Goal: Task Accomplishment & Management: Manage account settings

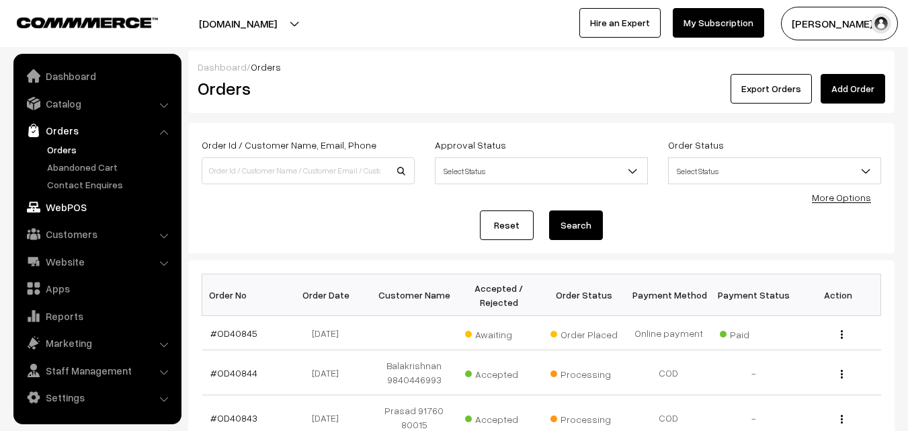
click at [52, 211] on link "WebPOS" at bounding box center [97, 207] width 160 height 24
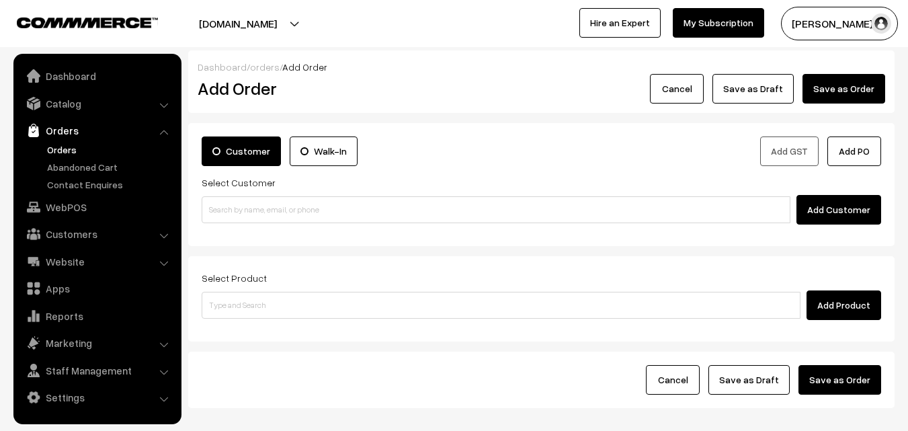
click at [87, 146] on link "Orders" at bounding box center [110, 149] width 133 height 14
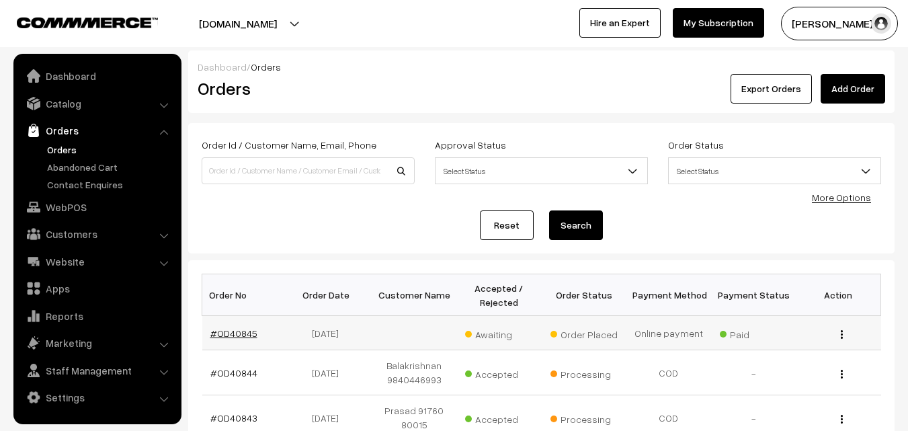
click at [231, 334] on link "#OD40845" at bounding box center [233, 332] width 47 height 11
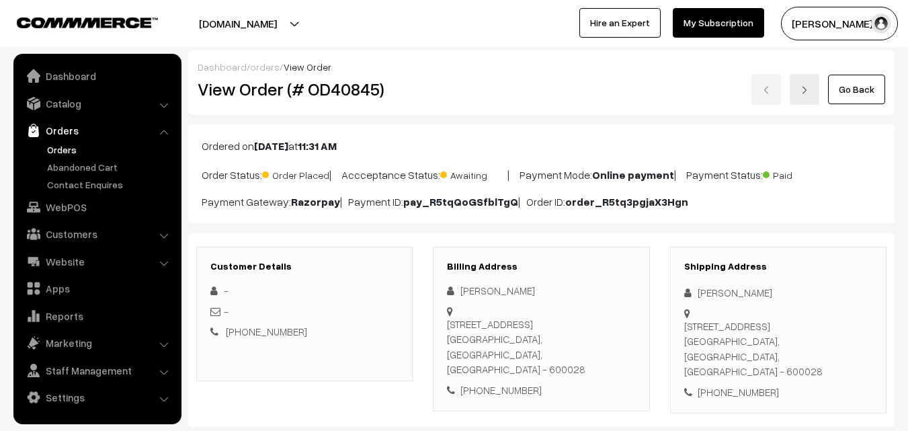
scroll to position [336, 0]
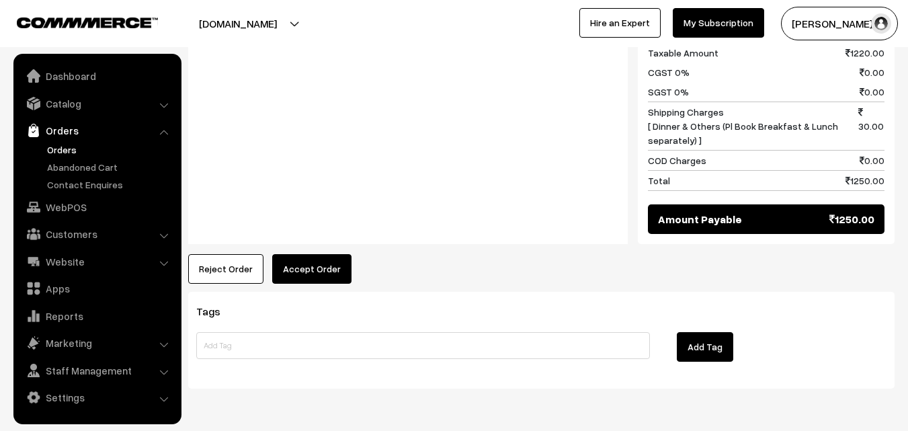
click at [333, 254] on button "Accept Order" at bounding box center [311, 269] width 79 height 30
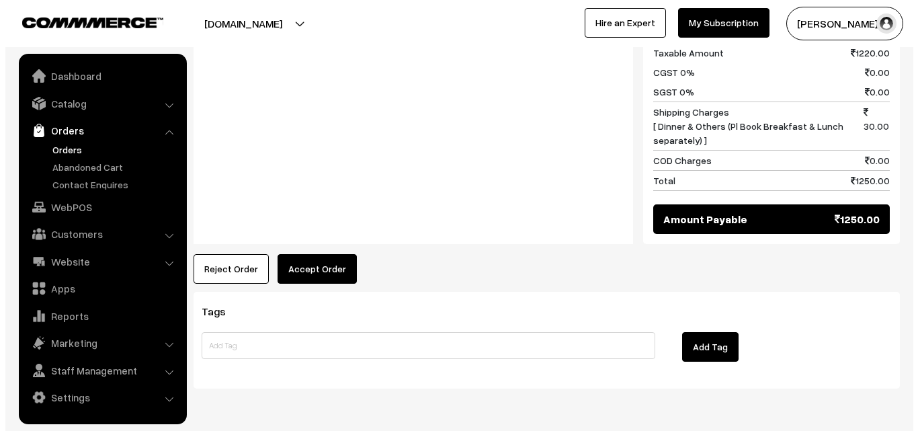
scroll to position [810, 0]
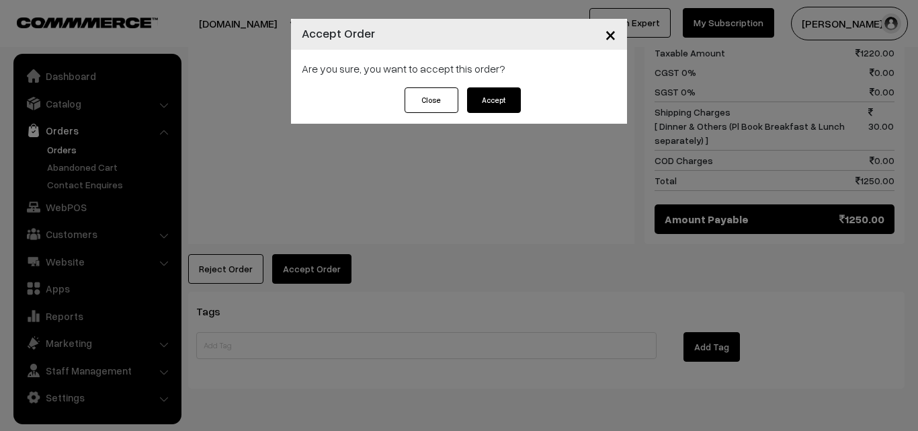
click at [500, 112] on button "Accept" at bounding box center [494, 100] width 54 height 26
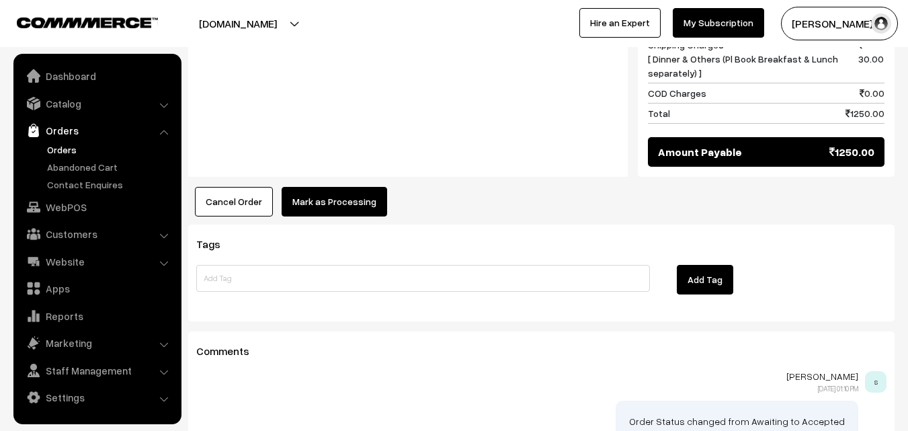
click at [355, 187] on button "Mark as Processing" at bounding box center [335, 202] width 106 height 30
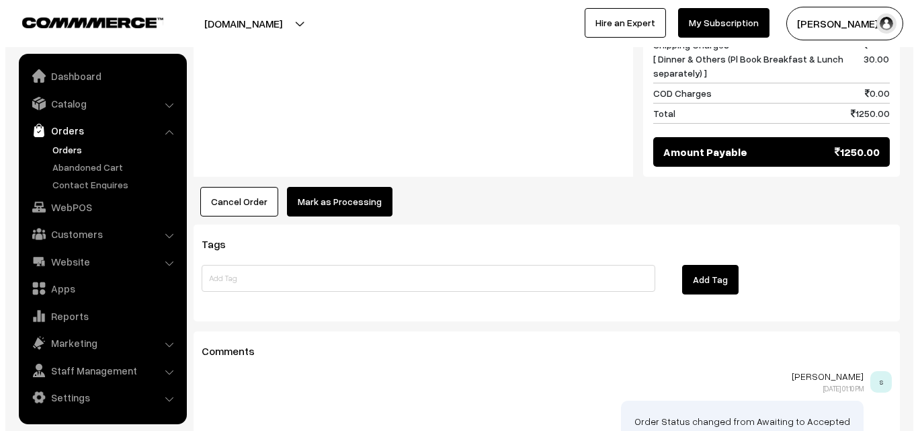
scroll to position [877, 0]
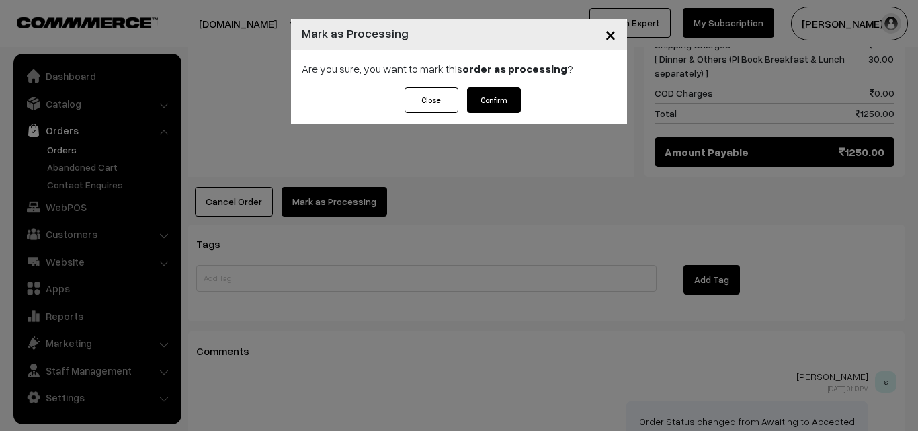
click at [491, 106] on button "Confirm" at bounding box center [494, 100] width 54 height 26
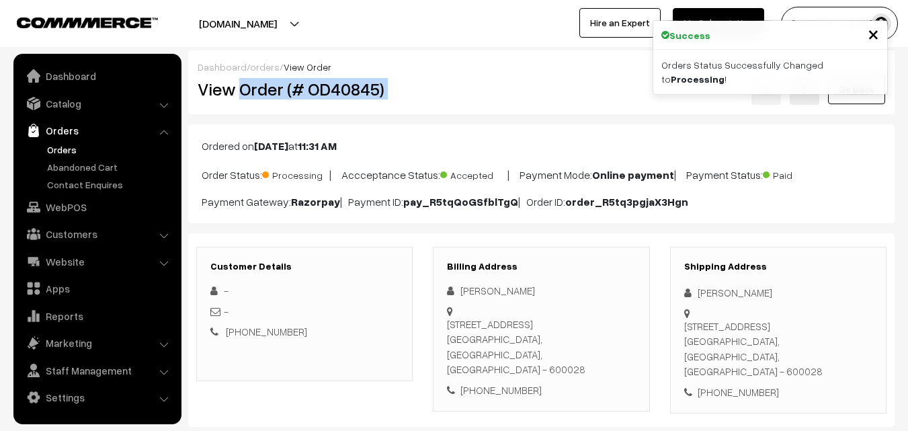
drag, startPoint x: 239, startPoint y: 87, endPoint x: 470, endPoint y: 129, distance: 234.3
click at [493, 86] on div "View Order (# OD40845) Go Back" at bounding box center [541, 89] width 708 height 31
copy div "Order (# OD40845)"
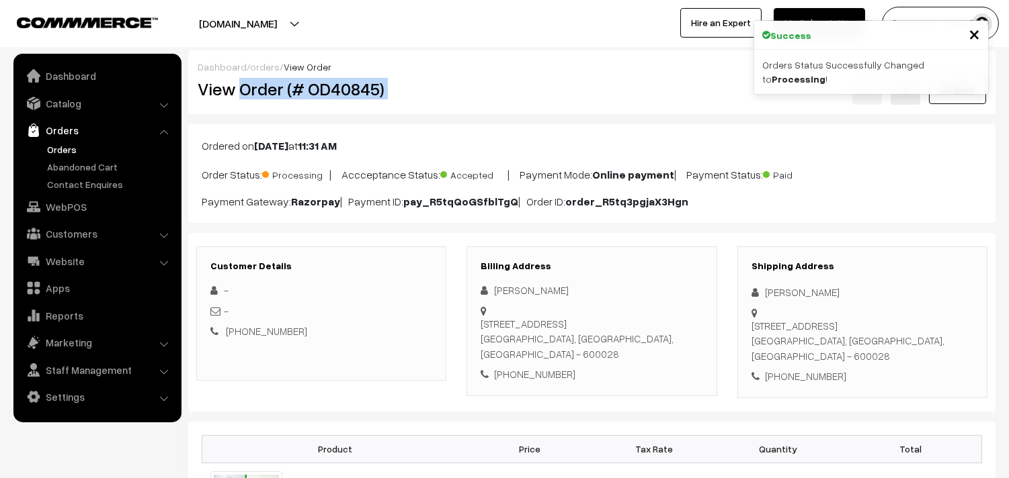
copy div "Order (# OD40845)"
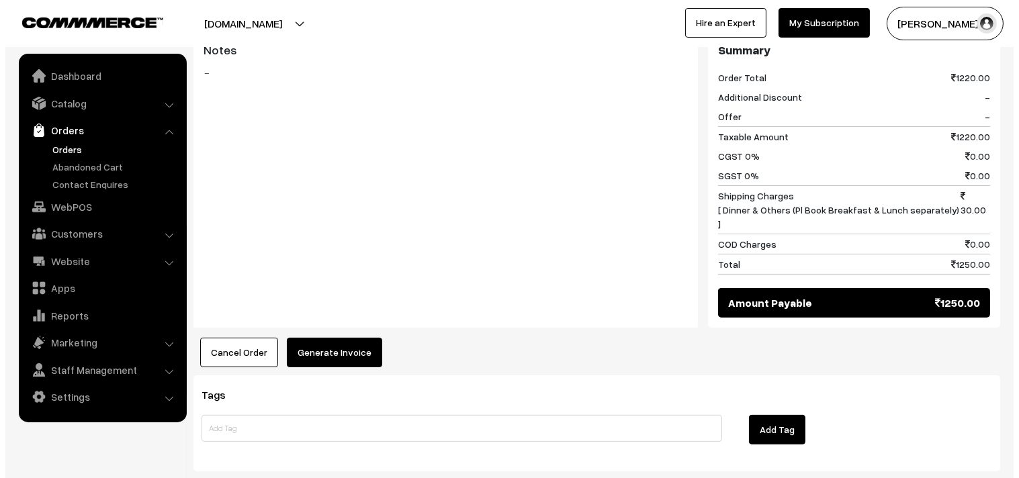
scroll to position [747, 0]
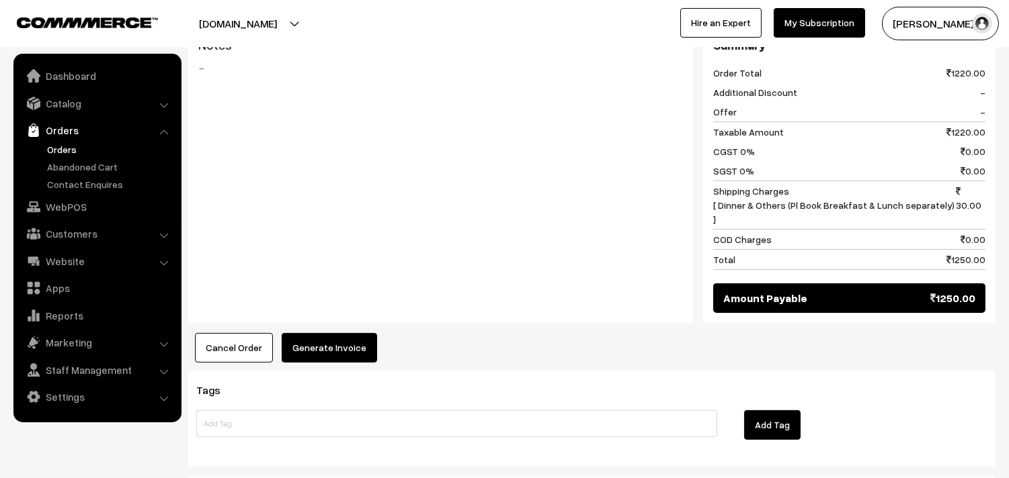
click at [325, 346] on button "Generate Invoice" at bounding box center [329, 348] width 95 height 30
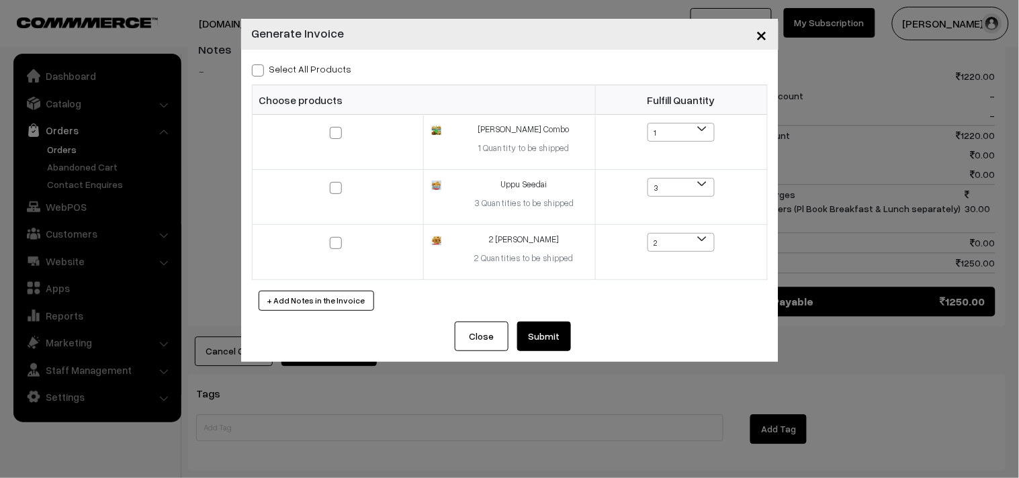
click at [328, 68] on label "Select All Products" at bounding box center [302, 69] width 100 height 14
click at [261, 68] on input "Select All Products" at bounding box center [256, 68] width 9 height 9
checkbox input "true"
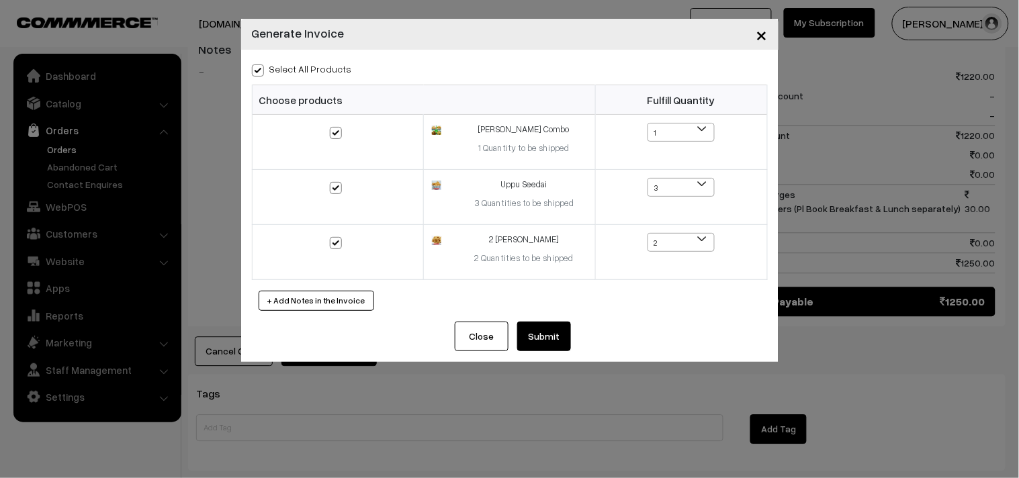
checkbox input "true"
click at [546, 337] on button "Submit" at bounding box center [544, 337] width 54 height 30
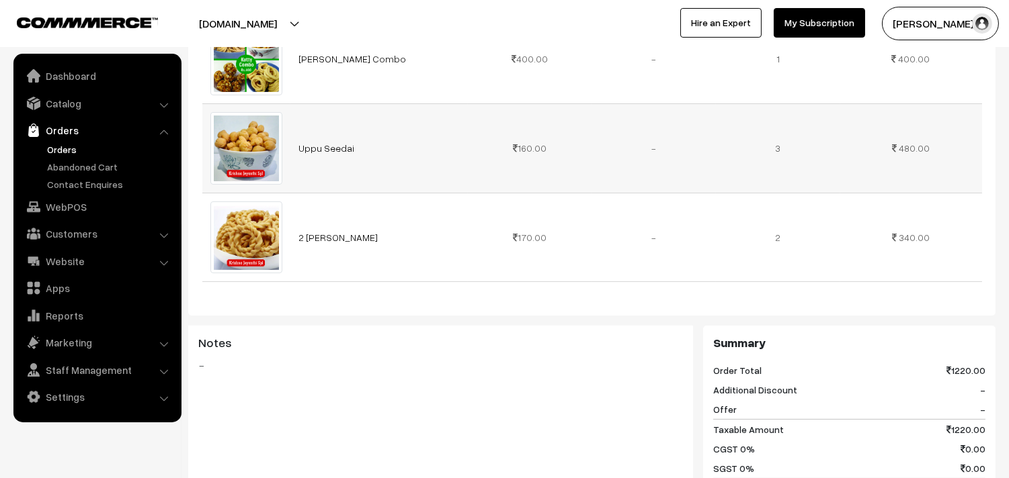
scroll to position [448, 0]
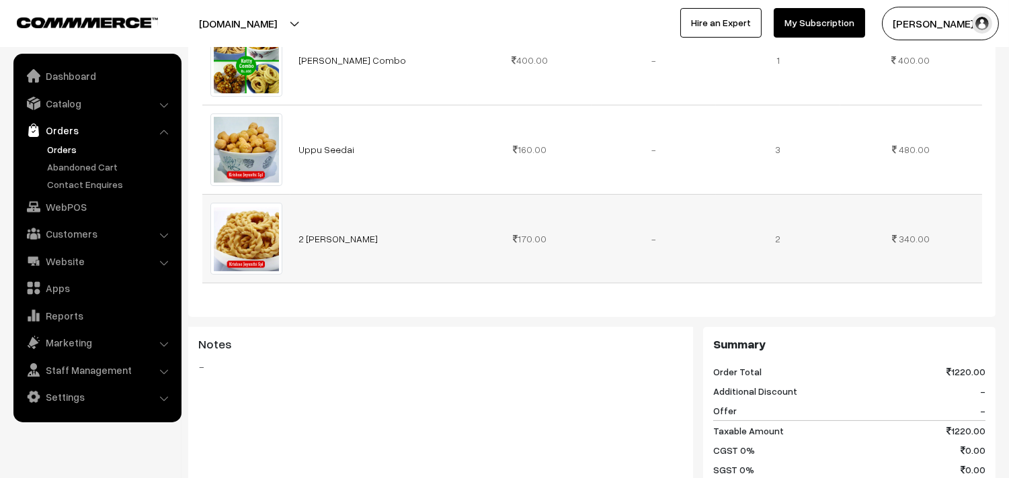
click at [331, 247] on td "2 Suttu Murukku" at bounding box center [378, 238] width 177 height 89
click at [350, 229] on td "2 Suttu Murukku" at bounding box center [378, 238] width 177 height 89
click at [344, 241] on link "2 Suttu Murukku" at bounding box center [337, 238] width 79 height 11
click at [331, 148] on link "Uppu Seedai" at bounding box center [326, 149] width 56 height 11
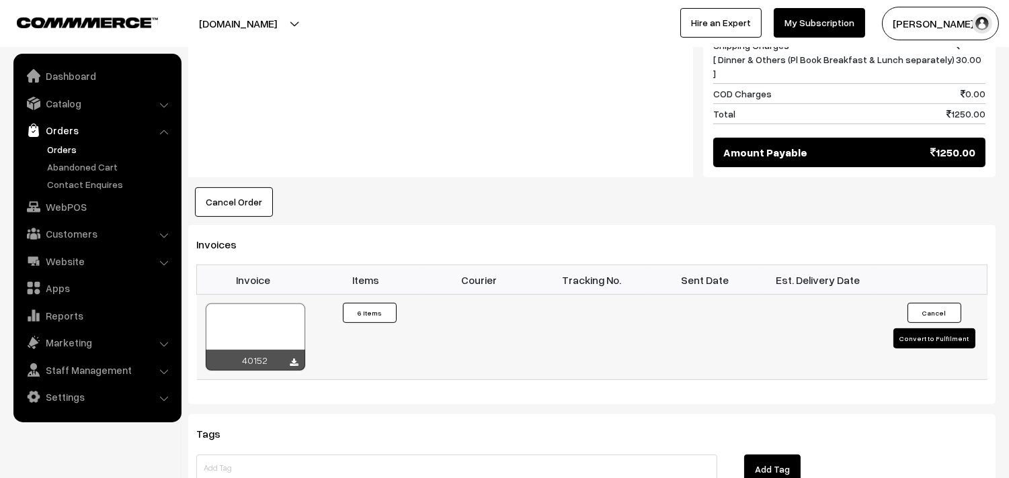
scroll to position [896, 0]
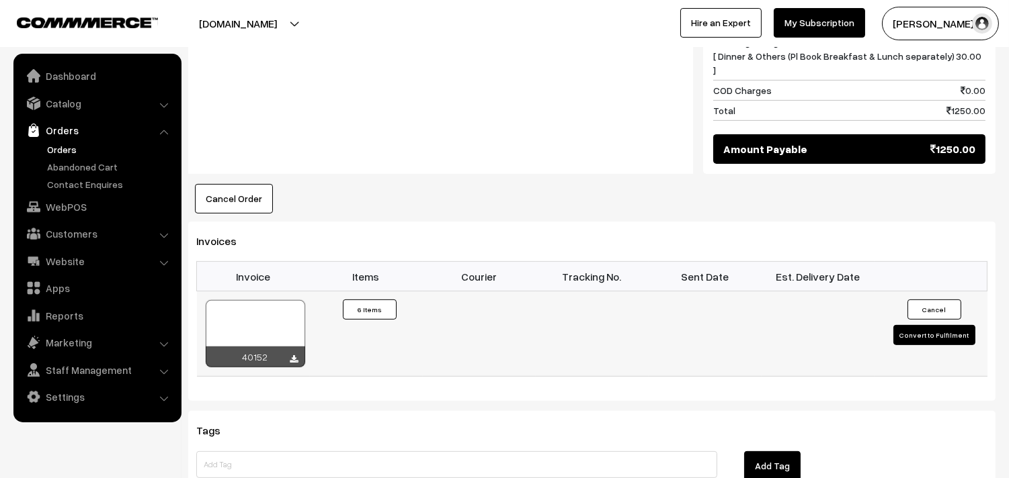
click at [261, 321] on div at bounding box center [255, 333] width 99 height 67
click at [60, 146] on link "Orders" at bounding box center [110, 149] width 133 height 14
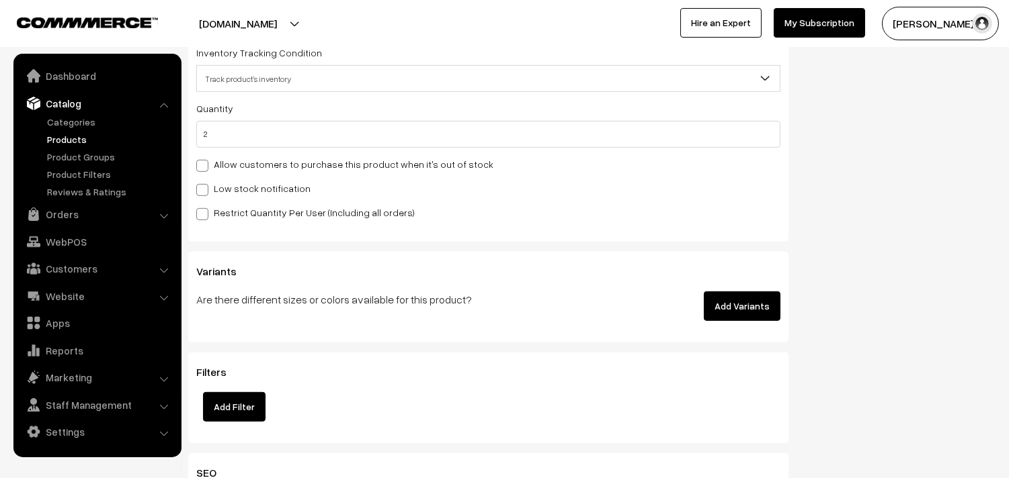
scroll to position [1344, 0]
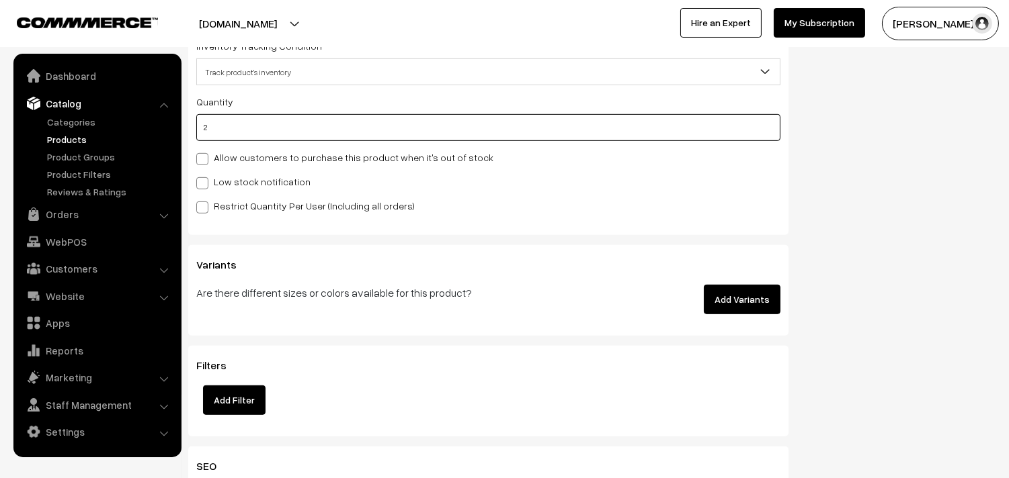
drag, startPoint x: 233, startPoint y: 134, endPoint x: 150, endPoint y: 134, distance: 82.7
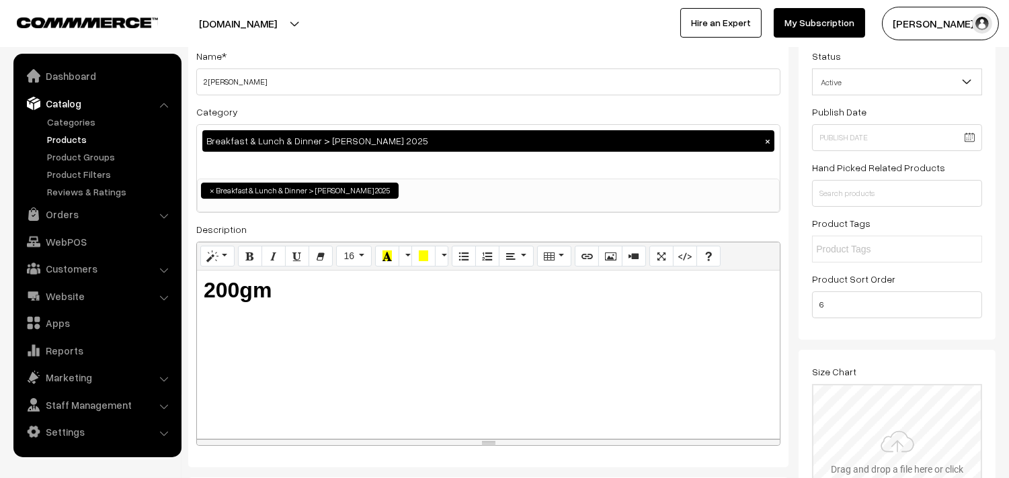
scroll to position [0, 0]
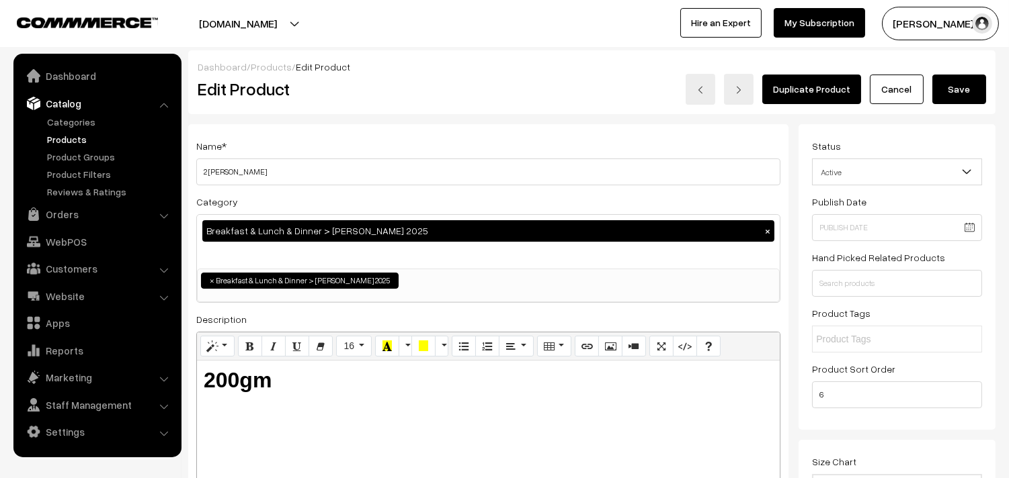
type input "0"
click at [943, 94] on button "Save" at bounding box center [959, 90] width 54 height 30
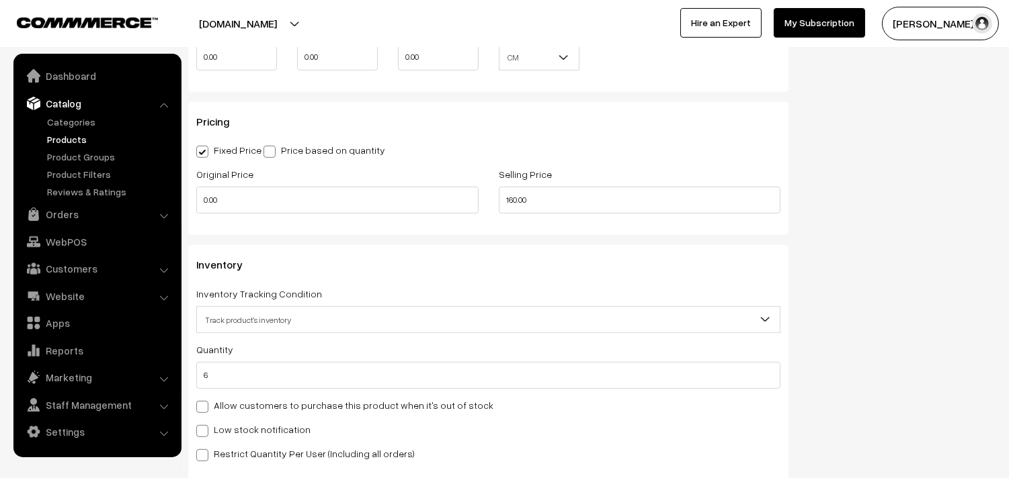
scroll to position [1120, 0]
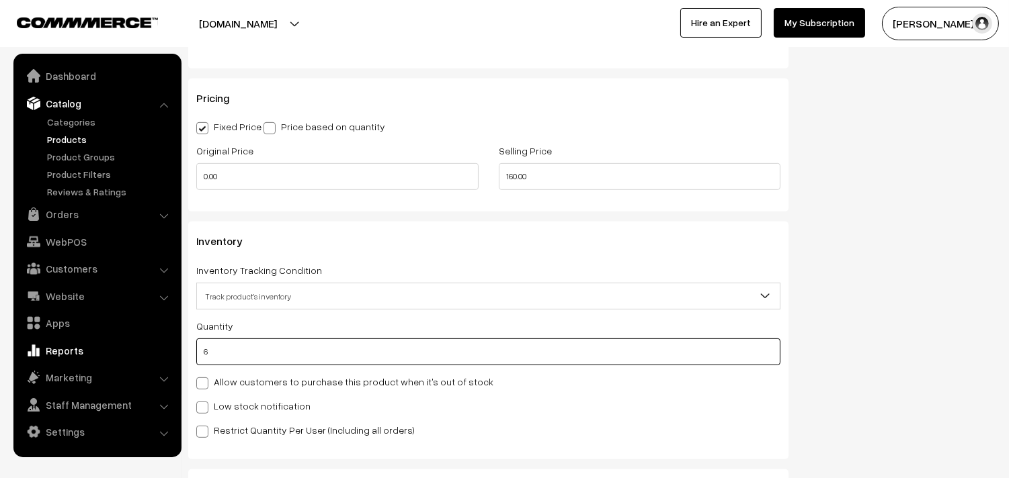
drag, startPoint x: 234, startPoint y: 350, endPoint x: 153, endPoint y: 353, distance: 81.4
click at [153, 353] on body "Thank you for showing interest. Our team will call you shortly. Close annamfood…" at bounding box center [504, 89] width 1009 height 2418
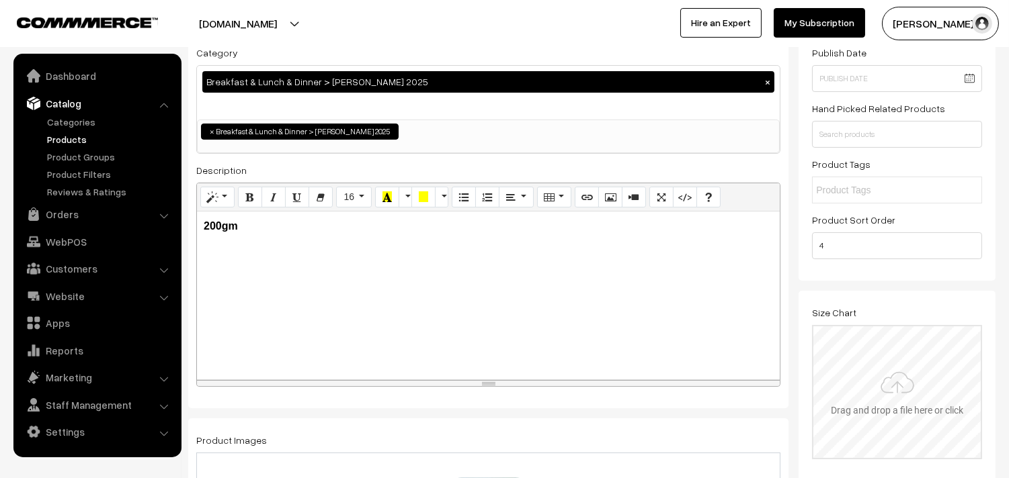
scroll to position [0, 0]
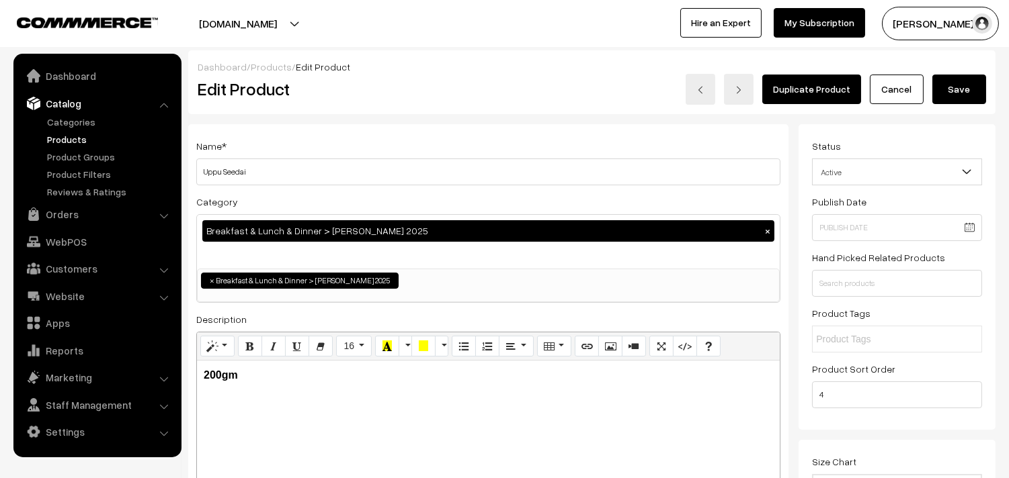
type input "0"
click at [963, 86] on button "Save" at bounding box center [959, 90] width 54 height 30
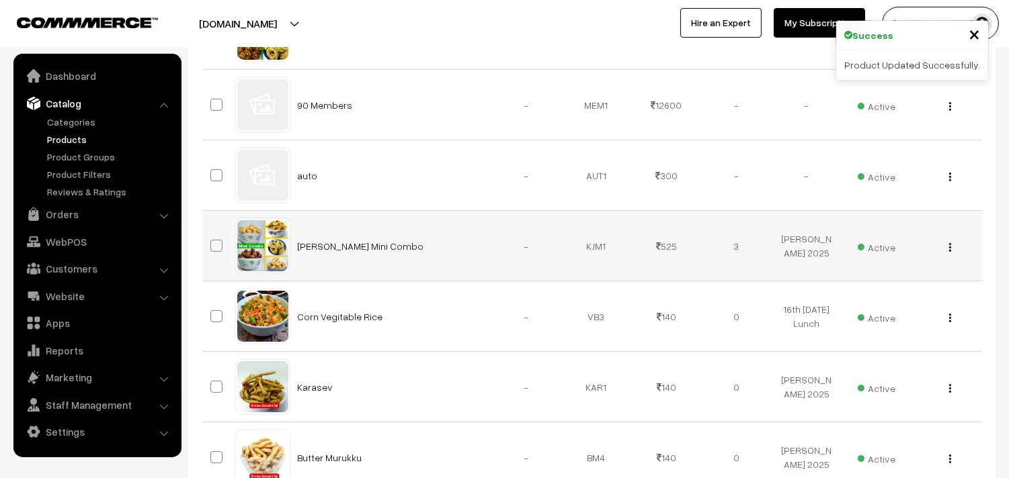
scroll to position [448, 0]
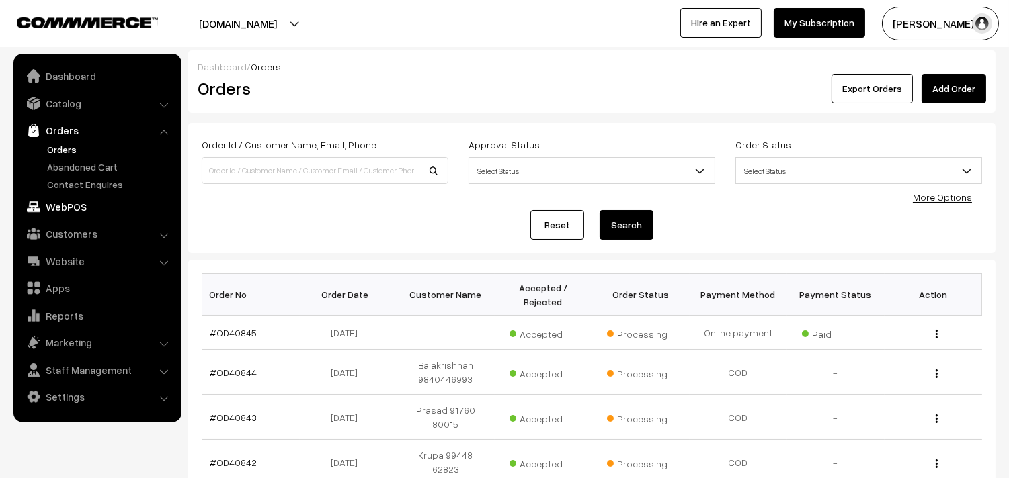
click at [81, 202] on link "WebPOS" at bounding box center [97, 207] width 160 height 24
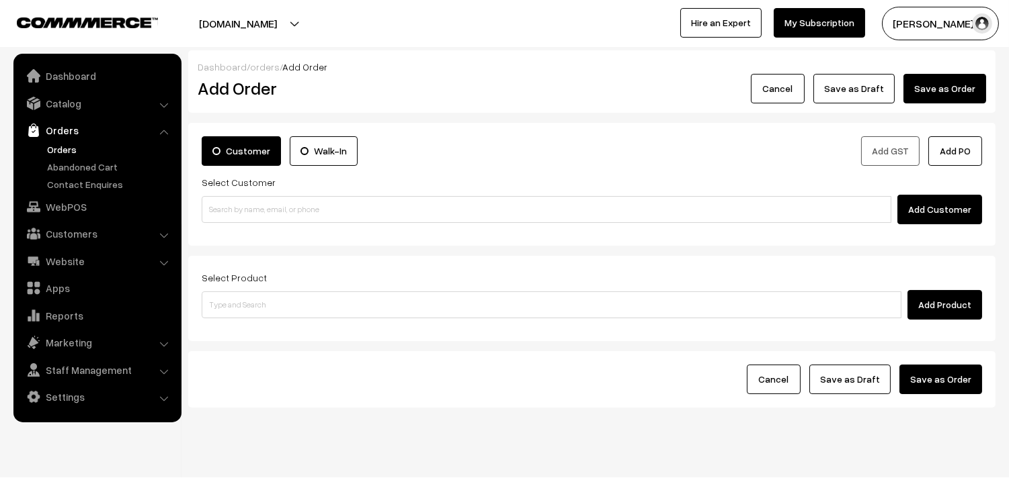
drag, startPoint x: 340, startPoint y: 234, endPoint x: 331, endPoint y: 216, distance: 20.1
click at [339, 234] on div "Customer Walk-In Add GST Add PO Select Customer Add Customer" at bounding box center [591, 184] width 807 height 123
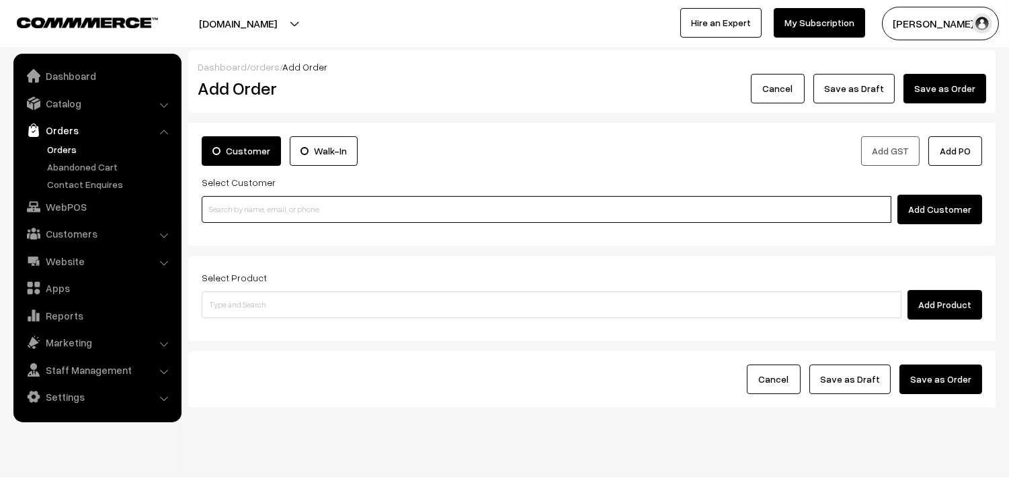
paste input "94447 77793"
click at [331, 216] on input at bounding box center [546, 209] width 689 height 27
type input "No customers found."
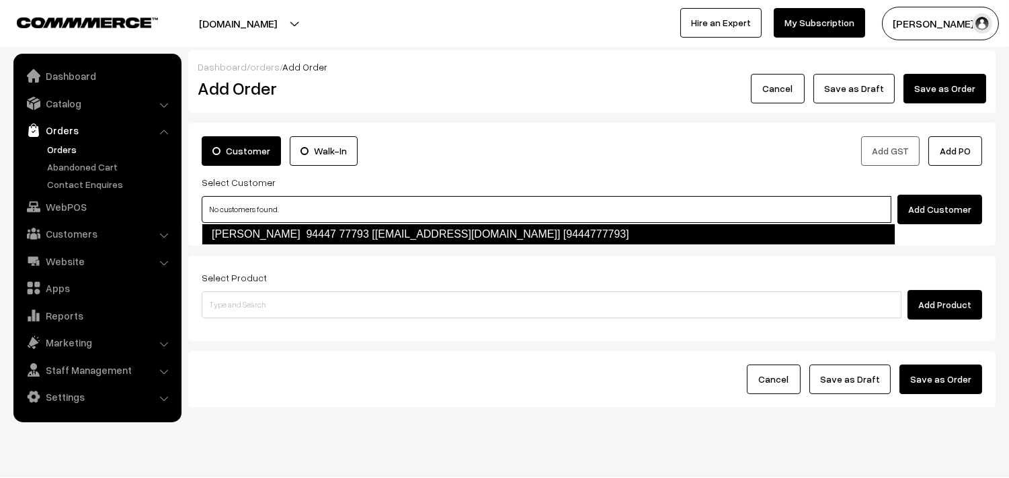
click at [337, 240] on link "Radha Rugmani 94447 77793 [Annam78@gmail.com] [9444777793]" at bounding box center [548, 235] width 693 height 22
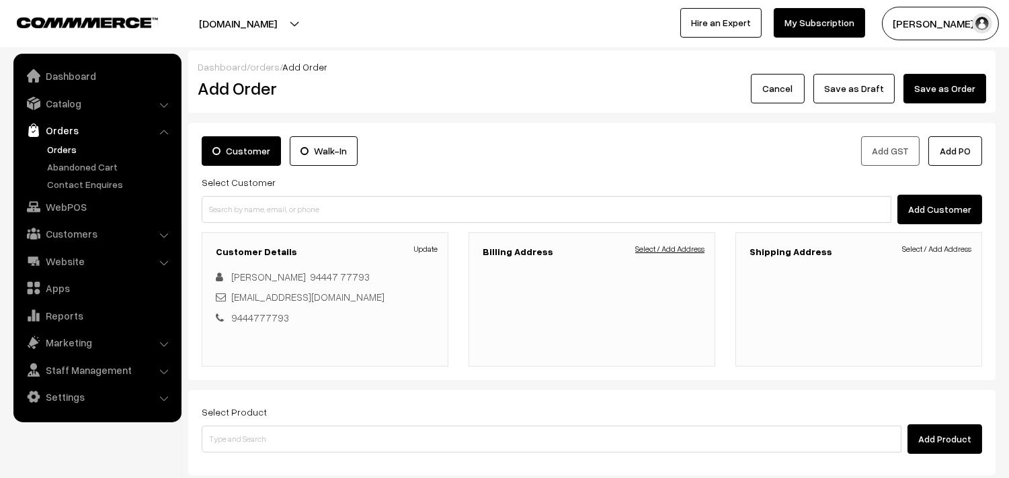
click at [682, 253] on link "Select / Add Address" at bounding box center [669, 249] width 69 height 12
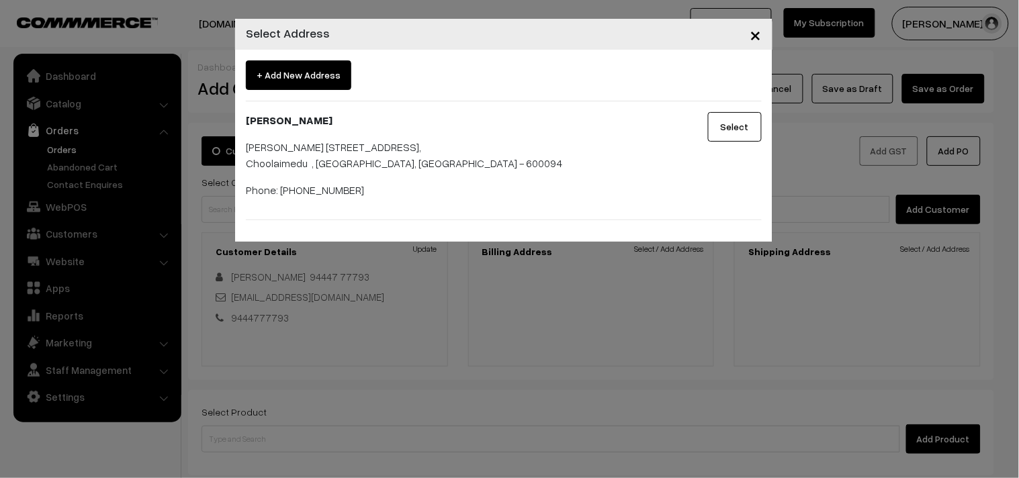
click at [316, 69] on span "+ Add New Address" at bounding box center [299, 75] width 106 height 30
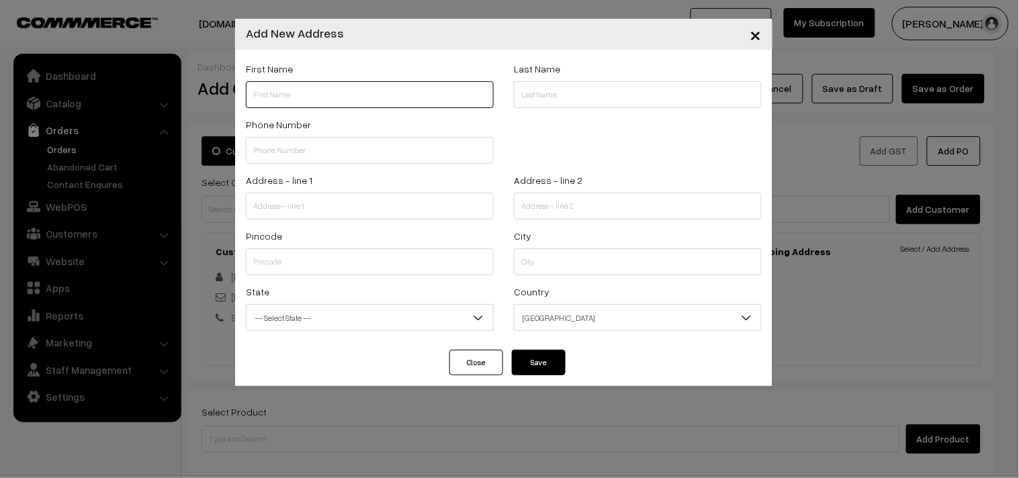
click at [325, 91] on input "text" at bounding box center [370, 94] width 248 height 27
paste input "Rugmani"
type input "Rugmani"
click at [87, 212] on div "× Add New Address First Name Rugmani Last Name Phone Number Landmark" at bounding box center [509, 239] width 1019 height 478
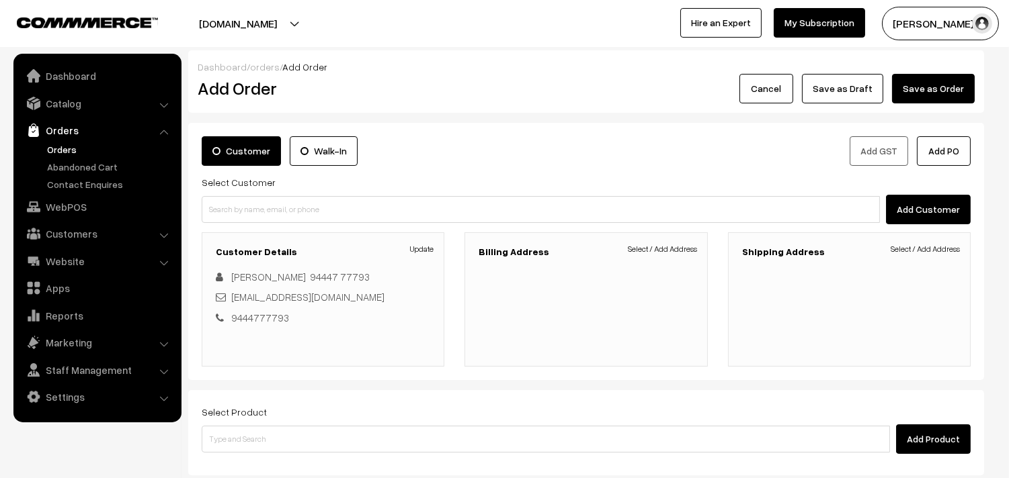
click at [84, 241] on link "Customers" at bounding box center [97, 234] width 160 height 24
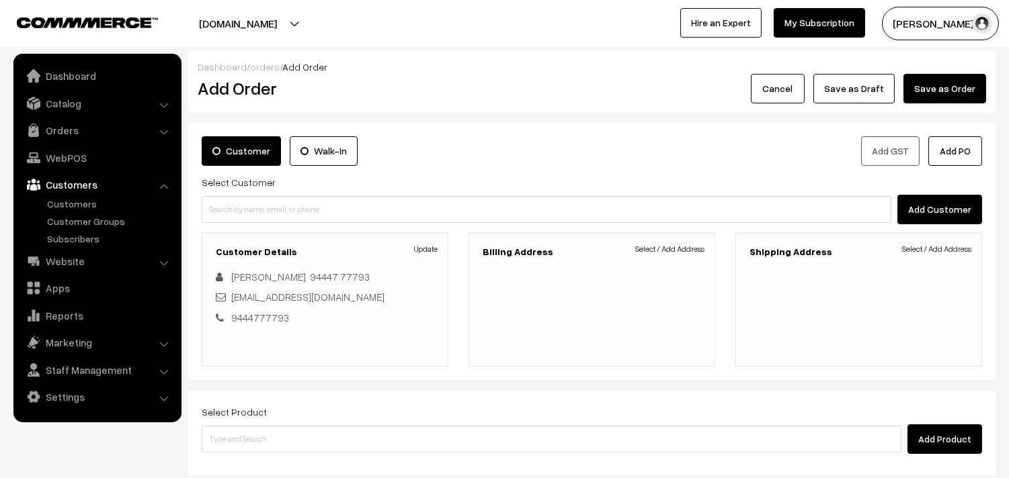
click at [89, 190] on link "Customers" at bounding box center [97, 185] width 160 height 24
click at [86, 205] on link "Customers" at bounding box center [110, 204] width 133 height 14
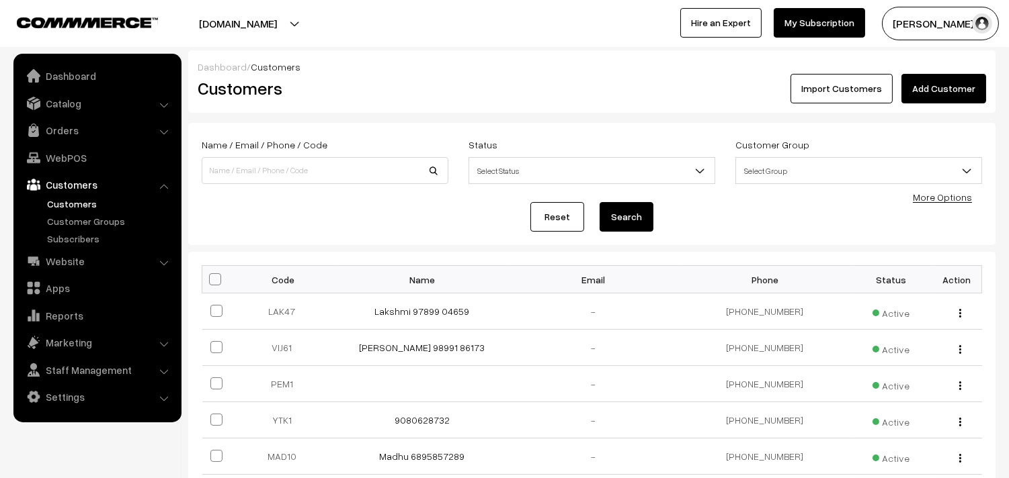
drag, startPoint x: 0, startPoint y: 0, endPoint x: 259, endPoint y: 180, distance: 315.2
click at [261, 190] on div "Name / Email / Phone / Code Status Select Status Active Inactive Blocked Select…" at bounding box center [592, 183] width 780 height 95
paste input "94447 77793"
click at [259, 172] on input "94447 77793" at bounding box center [325, 170] width 247 height 27
click at [245, 165] on input "94447 77793" at bounding box center [325, 170] width 247 height 27
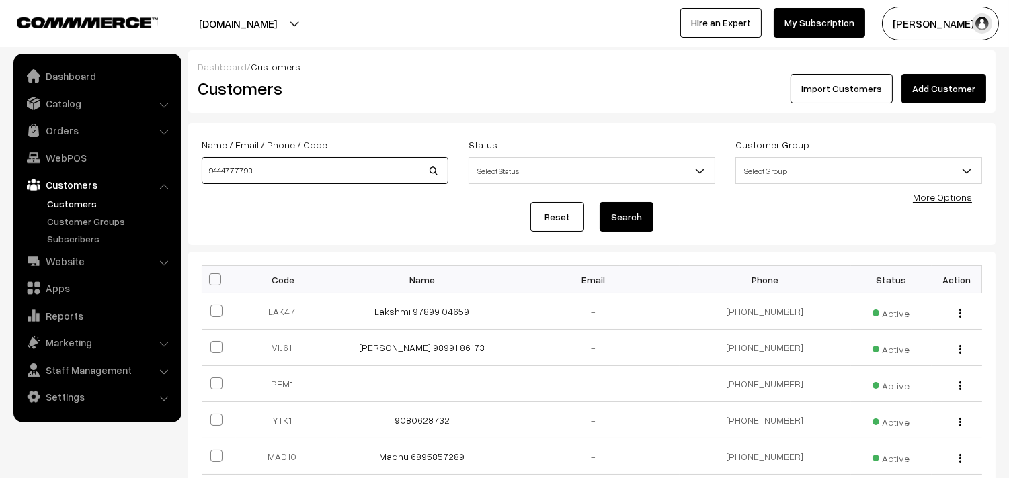
type input "9444777793"
click at [599, 202] on button "Search" at bounding box center [626, 217] width 54 height 30
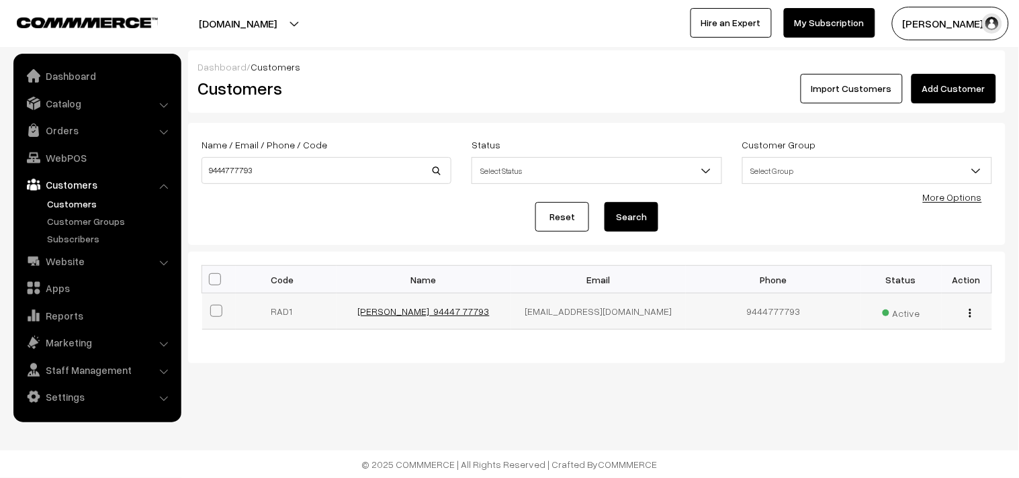
drag, startPoint x: 426, startPoint y: 324, endPoint x: 439, endPoint y: 310, distance: 19.5
click at [427, 323] on td "[PERSON_NAME] 94447 77793" at bounding box center [424, 312] width 175 height 36
click at [439, 310] on link "[PERSON_NAME] 94447 77793" at bounding box center [424, 311] width 132 height 11
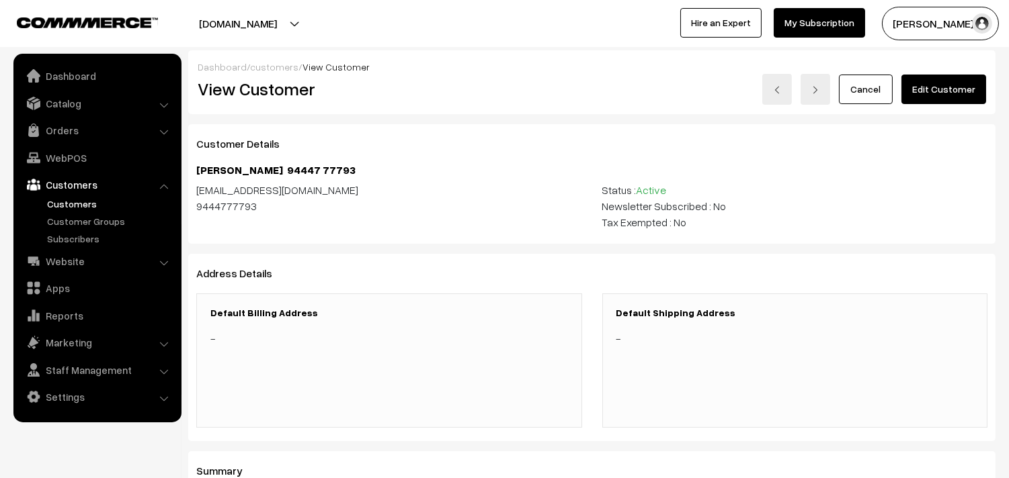
click at [953, 88] on link "Edit Customer" at bounding box center [943, 90] width 85 height 30
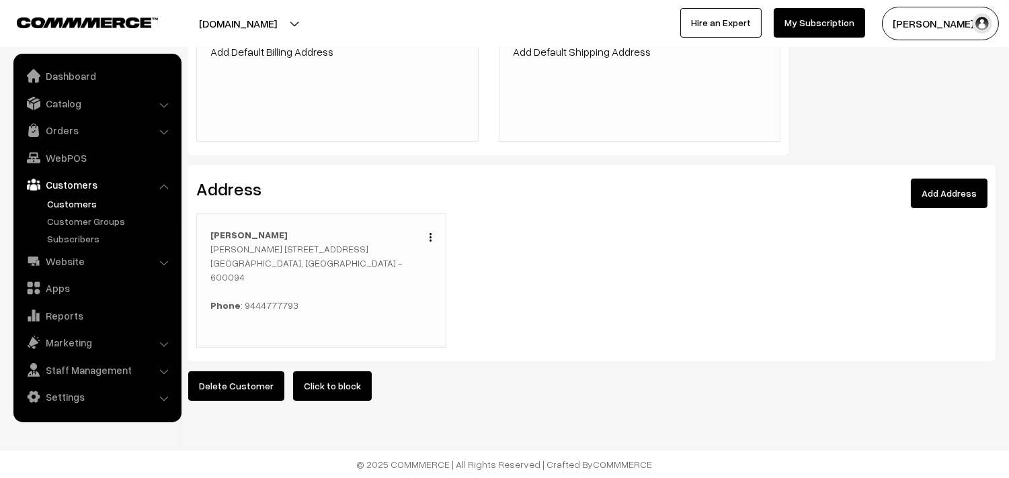
scroll to position [372, 0]
click at [429, 232] on button "button" at bounding box center [430, 237] width 3 height 11
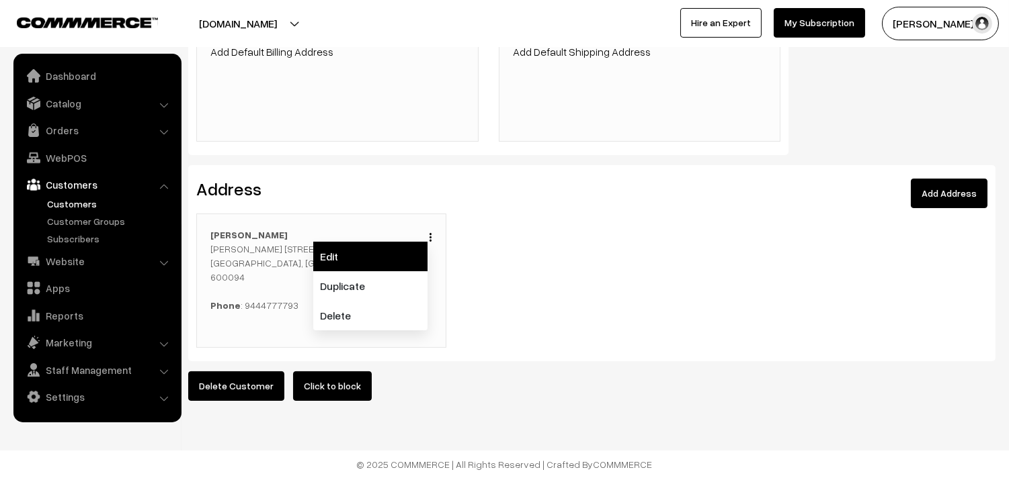
click at [339, 245] on link "Edit" at bounding box center [370, 257] width 114 height 30
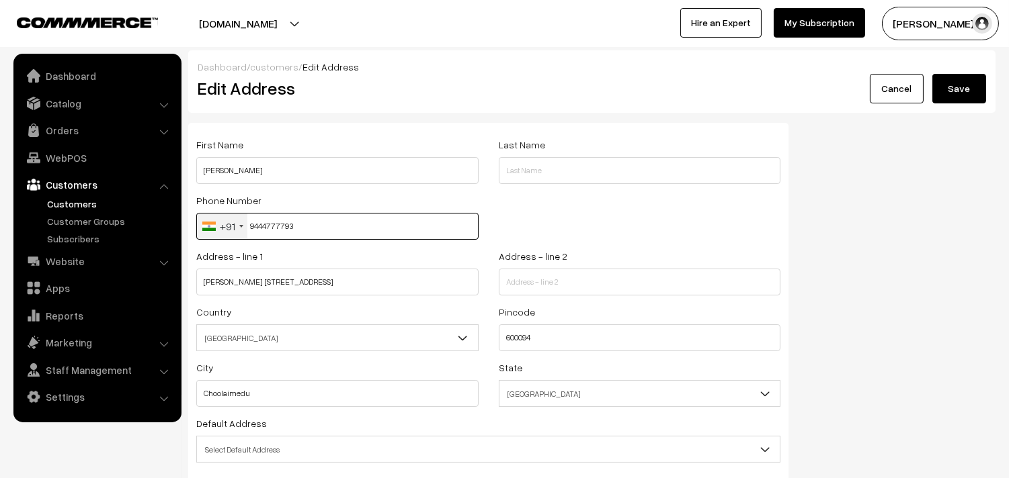
click at [277, 218] on input "9444777793" at bounding box center [337, 226] width 282 height 27
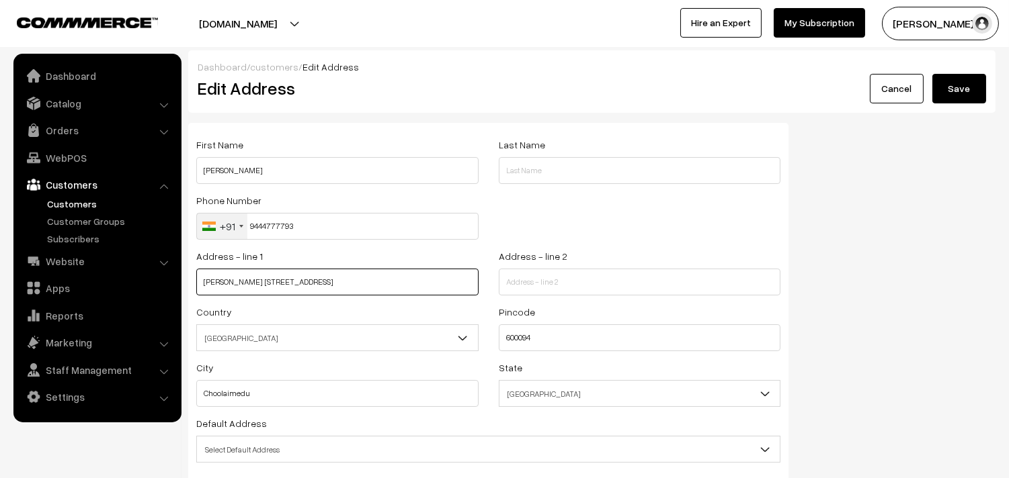
click at [348, 282] on input "[PERSON_NAME] [STREET_ADDRESS]" at bounding box center [337, 282] width 282 height 27
paste input "[GEOGRAPHIC_DATA], Opp to Med Plus 1st floor Upstairs Balaji Maavu Shop [PERSON…"
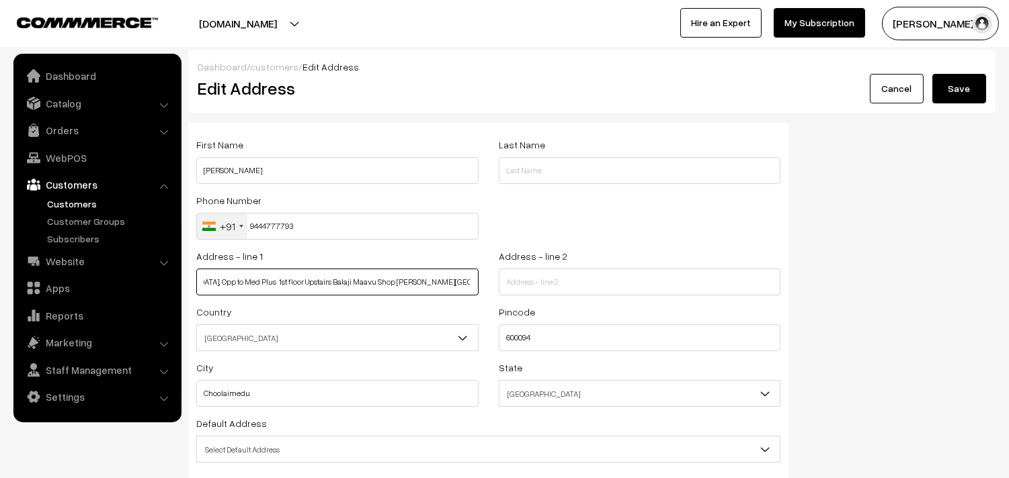
drag, startPoint x: 300, startPoint y: 283, endPoint x: 484, endPoint y: 293, distance: 183.7
click at [487, 289] on div "Address - line 1 27th Street, Opp to Med Plus 1st floor Upstairs Balaji Maavu S…" at bounding box center [337, 276] width 302 height 56
type input "27th Street, Opp to Med Plus 1st floor Upstairs"
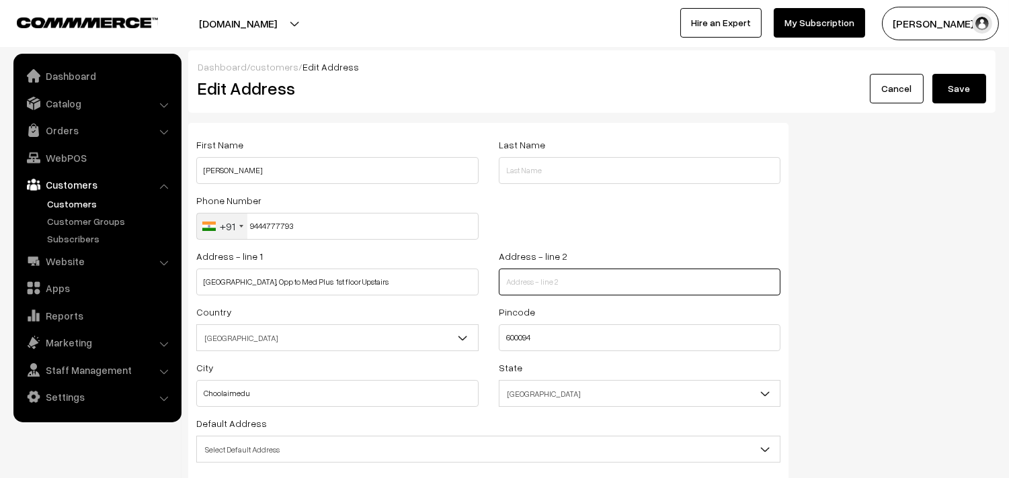
click at [535, 286] on input "text" at bounding box center [640, 282] width 282 height 27
paste input "Balaji Maavu Shop Thillai Ganga Nagar Nanganallur."
type input "Balaji Maavu Shop Thillai Ganga Nagar Nanganallur."
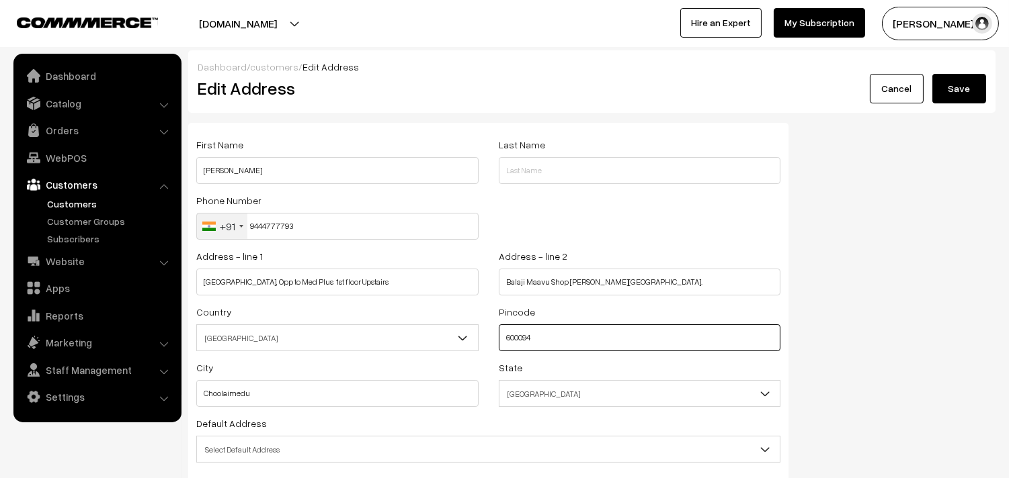
click at [519, 347] on input "600094" at bounding box center [640, 338] width 282 height 27
type input "600061"
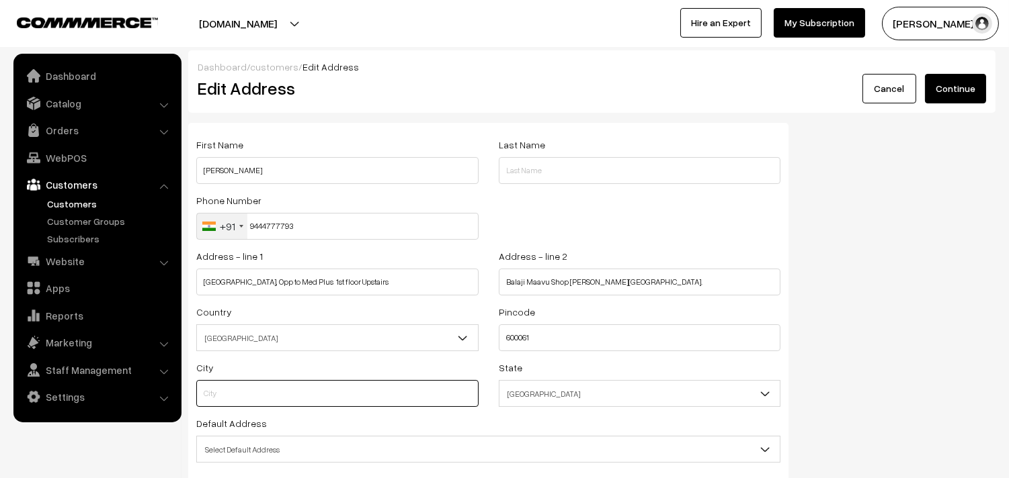
click at [299, 392] on input "text" at bounding box center [337, 393] width 282 height 27
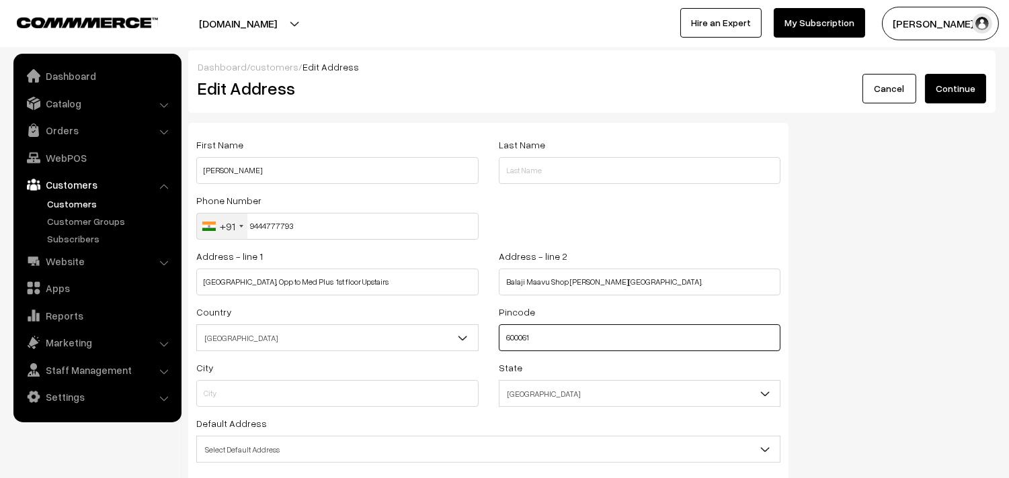
click at [518, 341] on input "600061" at bounding box center [640, 338] width 282 height 27
type input "600061"
click at [706, 340] on input "600061" at bounding box center [640, 338] width 282 height 27
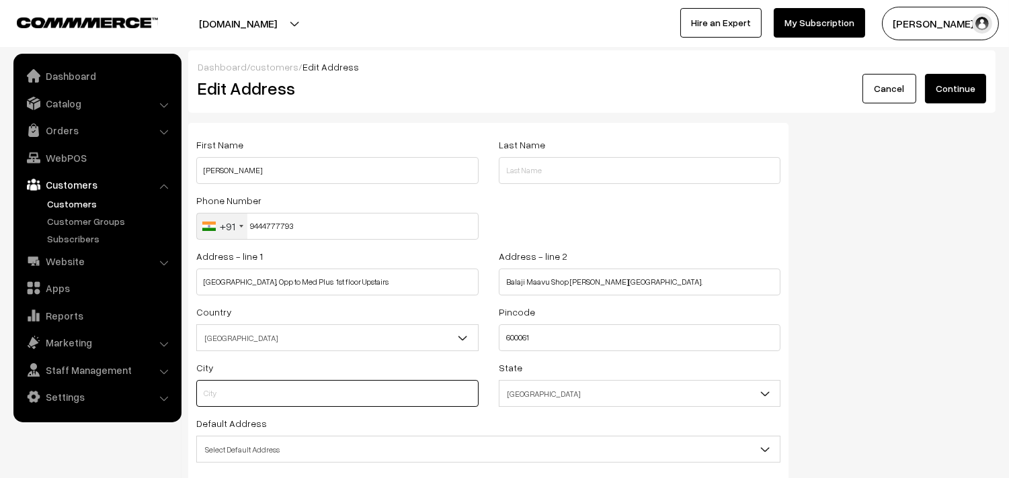
click at [320, 396] on input "text" at bounding box center [337, 393] width 282 height 27
type input "chennai"
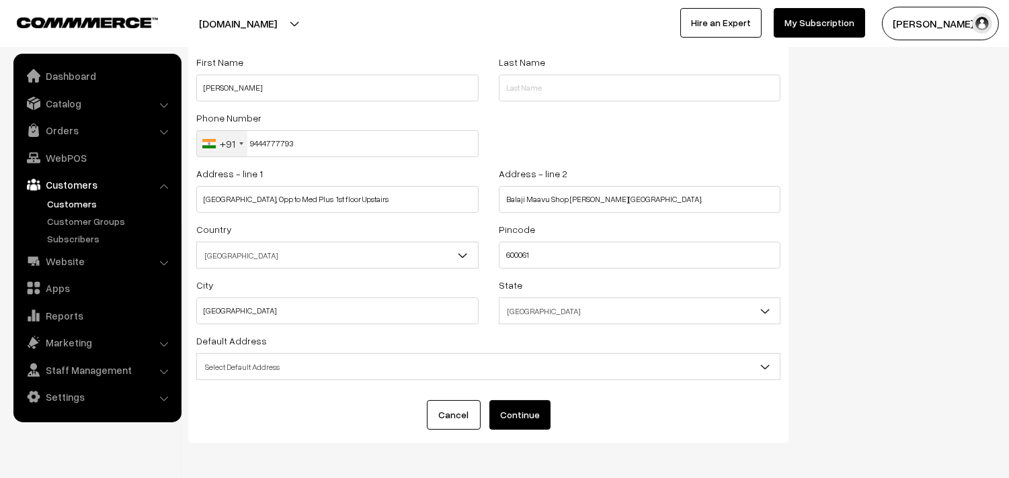
scroll to position [136, 0]
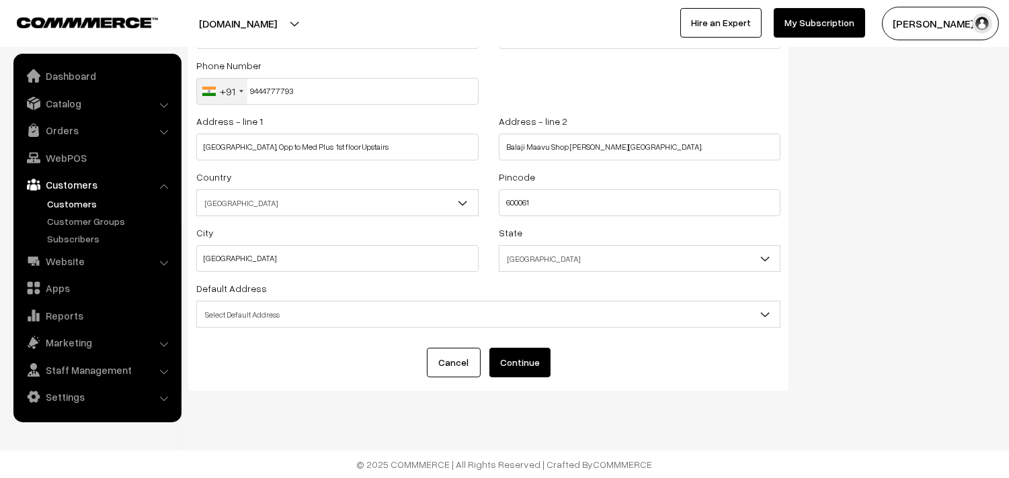
click at [274, 316] on span "Select Default Address" at bounding box center [488, 315] width 583 height 24
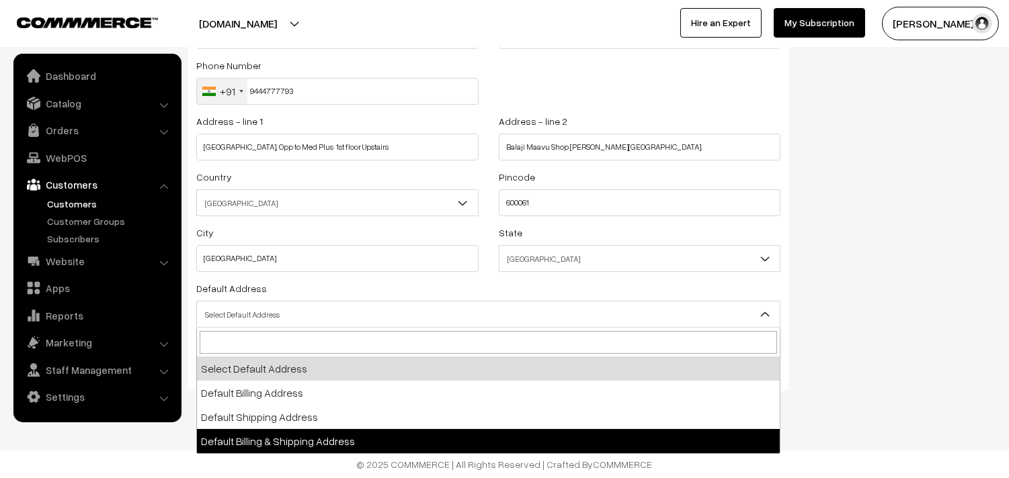
select select "3"
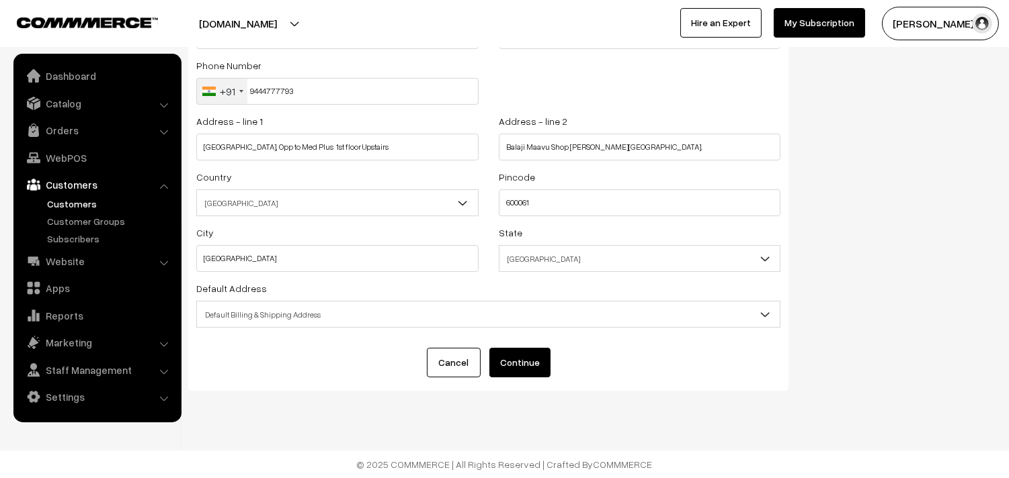
click at [532, 363] on button "Continue" at bounding box center [519, 363] width 61 height 30
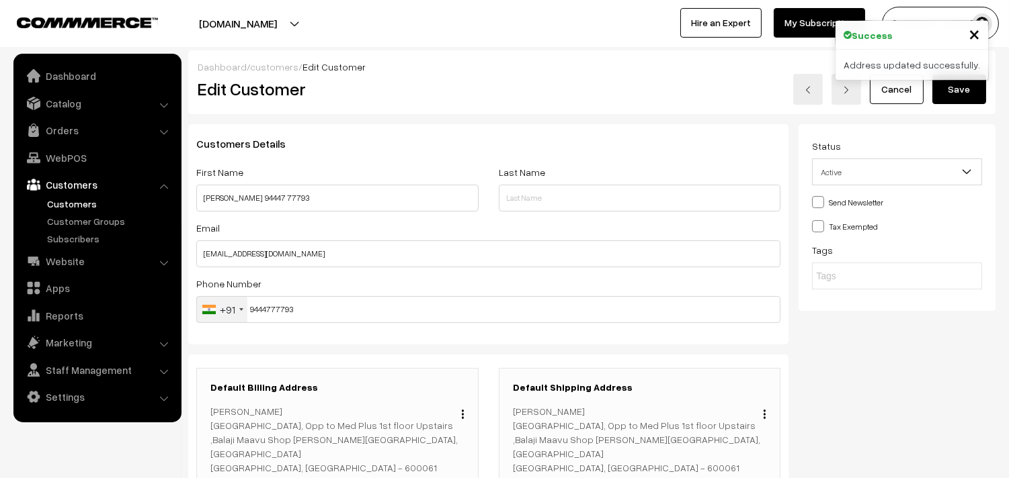
click at [981, 75] on div "Address updated successfully." at bounding box center [911, 65] width 153 height 30
click at [970, 91] on button "Save" at bounding box center [959, 90] width 54 height 30
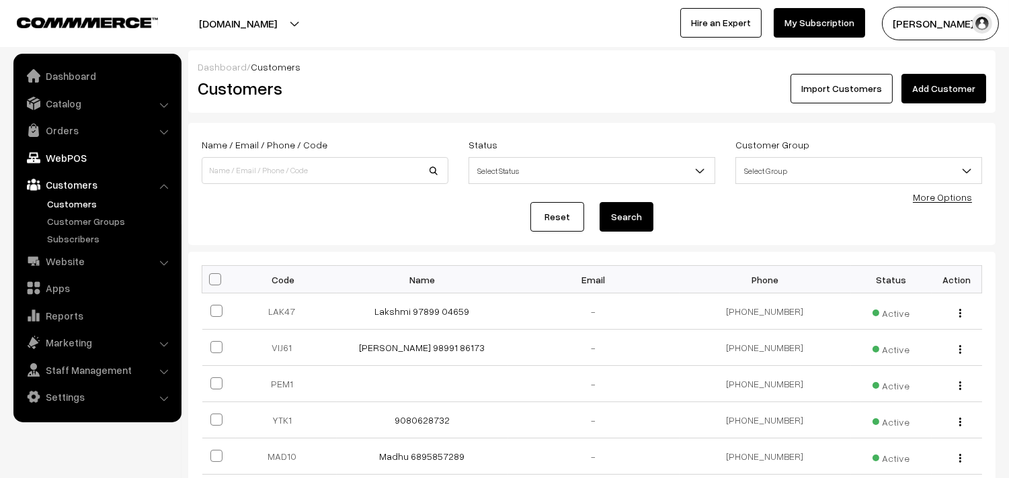
click at [79, 152] on link "WebPOS" at bounding box center [97, 158] width 160 height 24
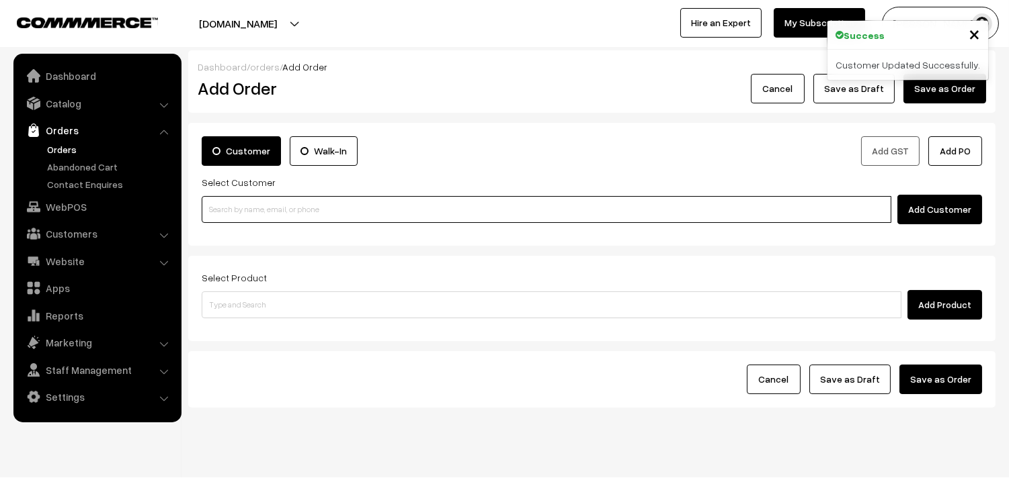
click at [202, 208] on input at bounding box center [546, 209] width 689 height 27
paste input "94447 77793"
click at [233, 207] on input "94447 77793" at bounding box center [546, 209] width 689 height 27
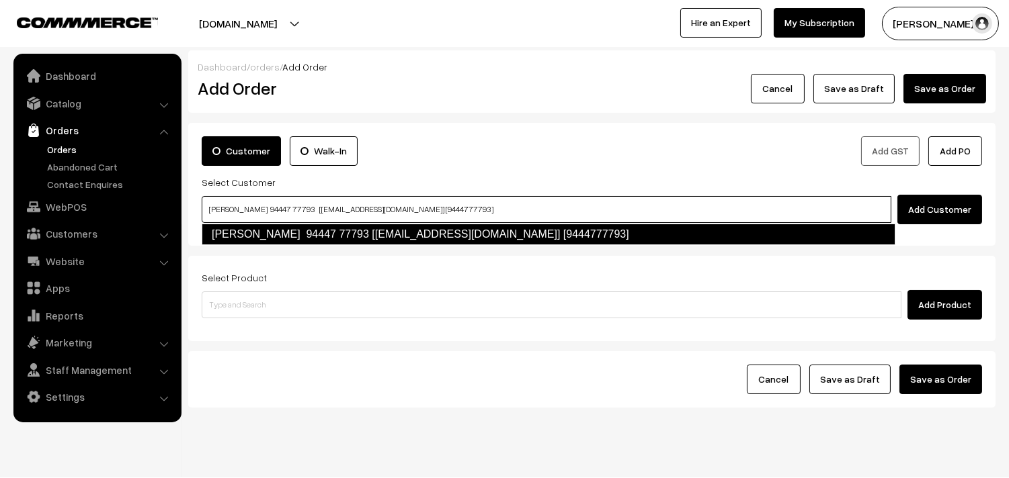
type input "Radha Rugmani 94447 77793 [Annam78@gmail.com] [9444777793]"
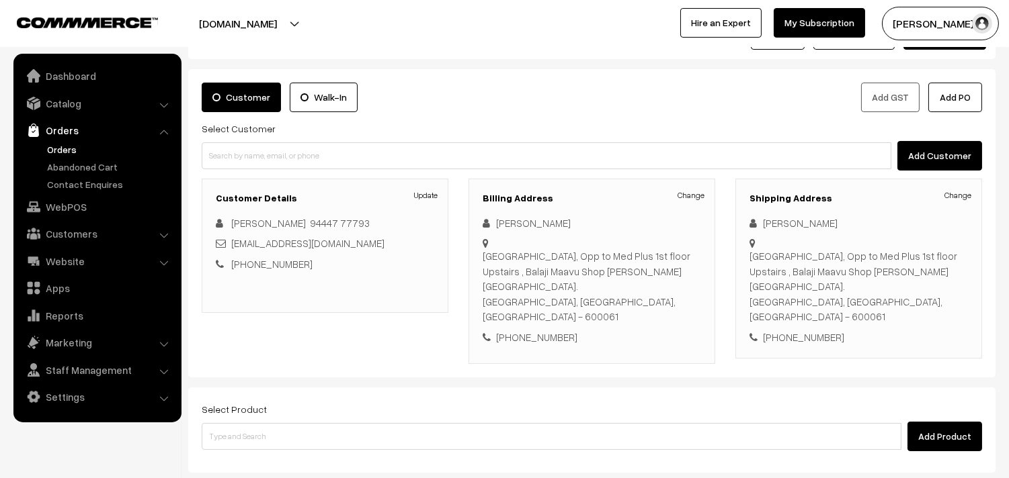
scroll to position [75, 0]
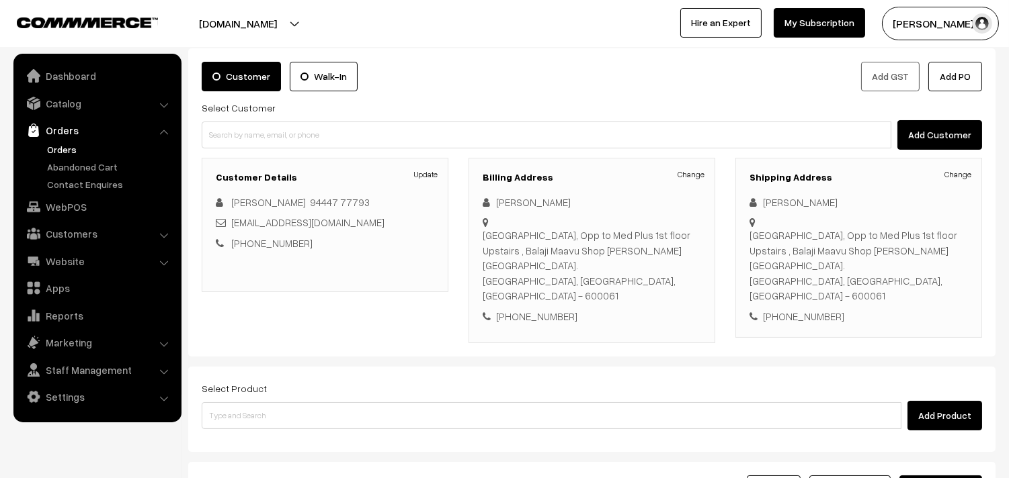
click at [304, 380] on div "Select Product Add Product" at bounding box center [592, 405] width 780 height 50
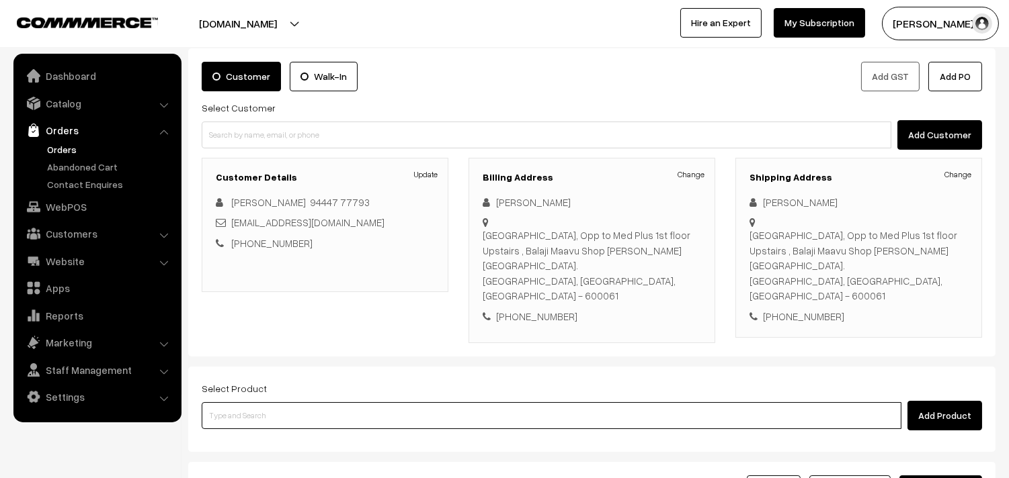
click at [314, 403] on input at bounding box center [552, 416] width 700 height 27
type input ","
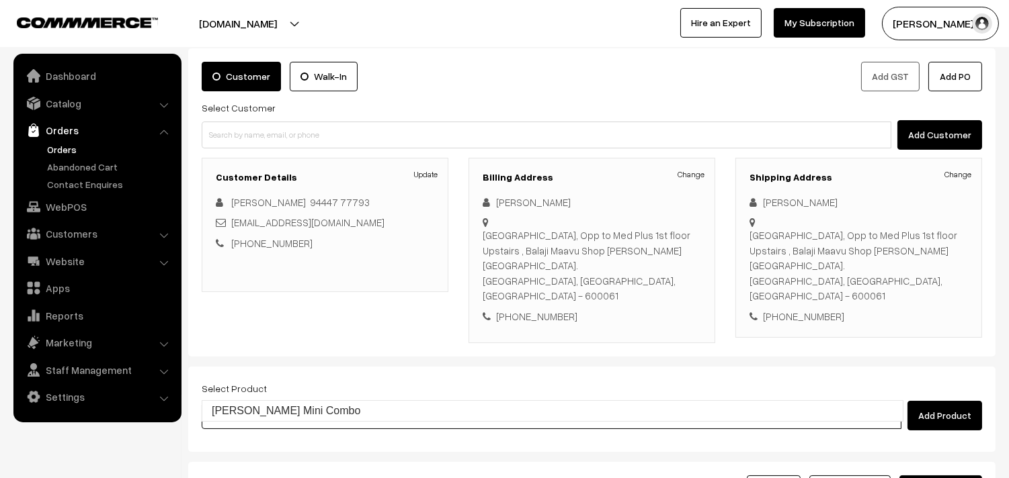
type input "[PERSON_NAME] Mini Combo"
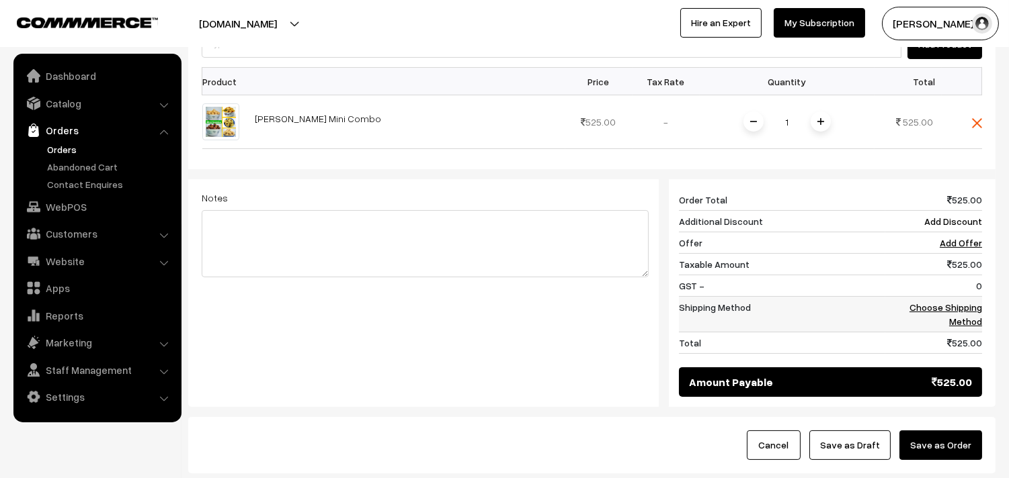
scroll to position [448, 0]
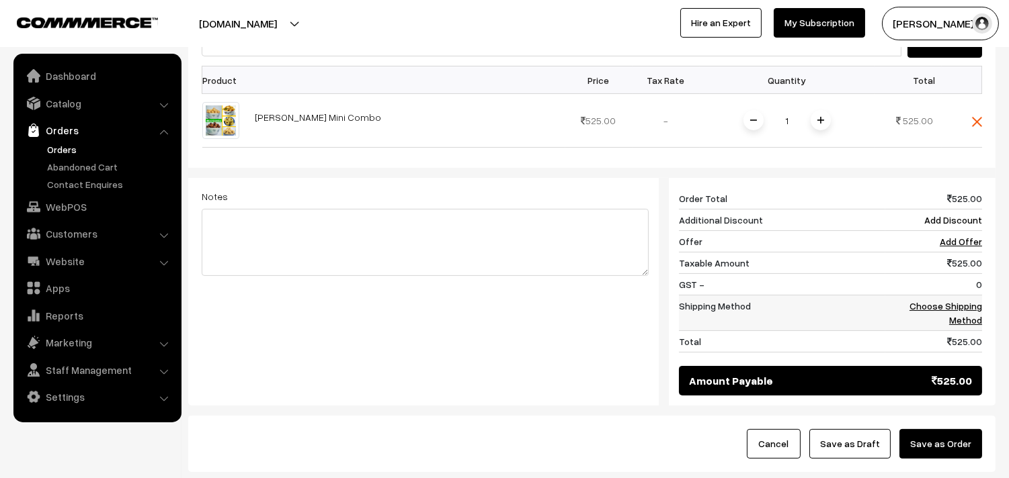
click at [959, 300] on link "Choose Shipping Method" at bounding box center [945, 313] width 73 height 26
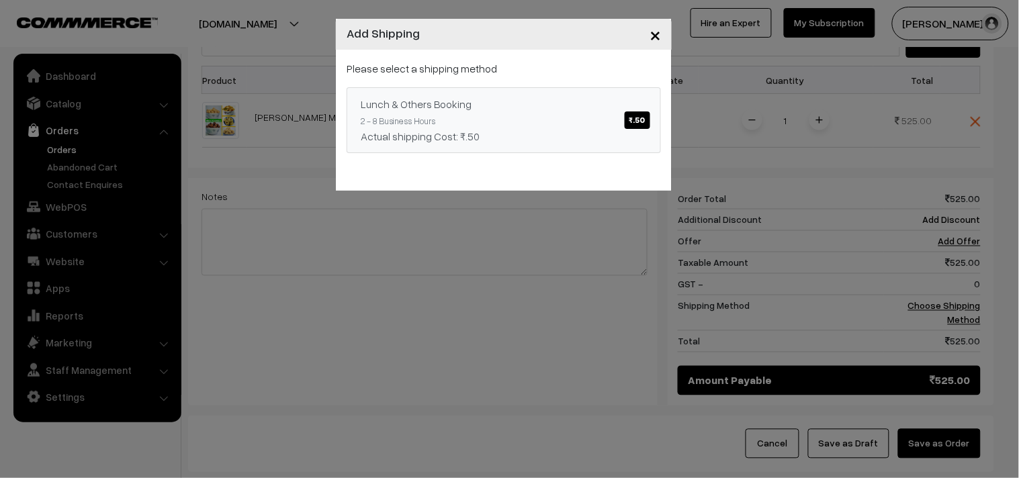
click at [597, 115] on link "Lunch & Others Booking ₹.50 2 - 8 Business Hours Actual shipping Cost: ₹.50" at bounding box center [504, 120] width 314 height 66
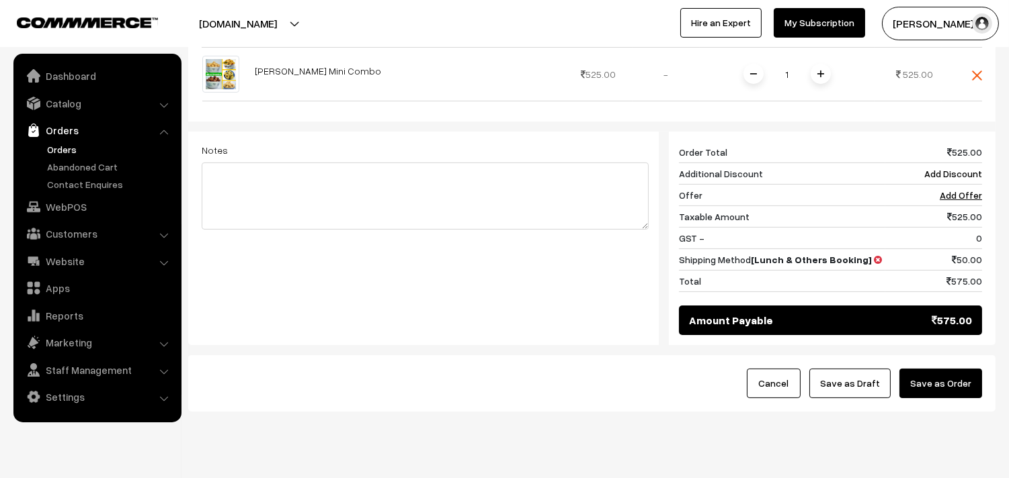
scroll to position [496, 0]
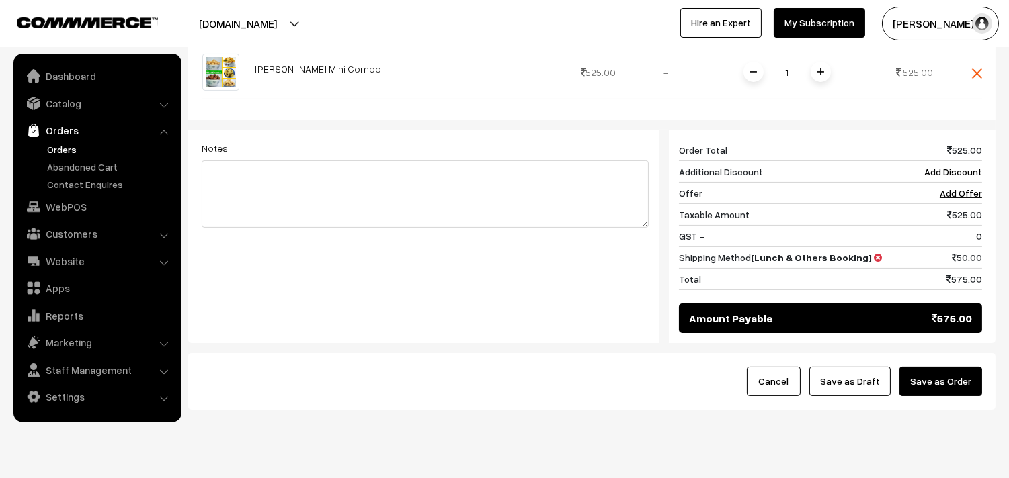
click at [843, 367] on button "Save as Draft" at bounding box center [849, 382] width 81 height 30
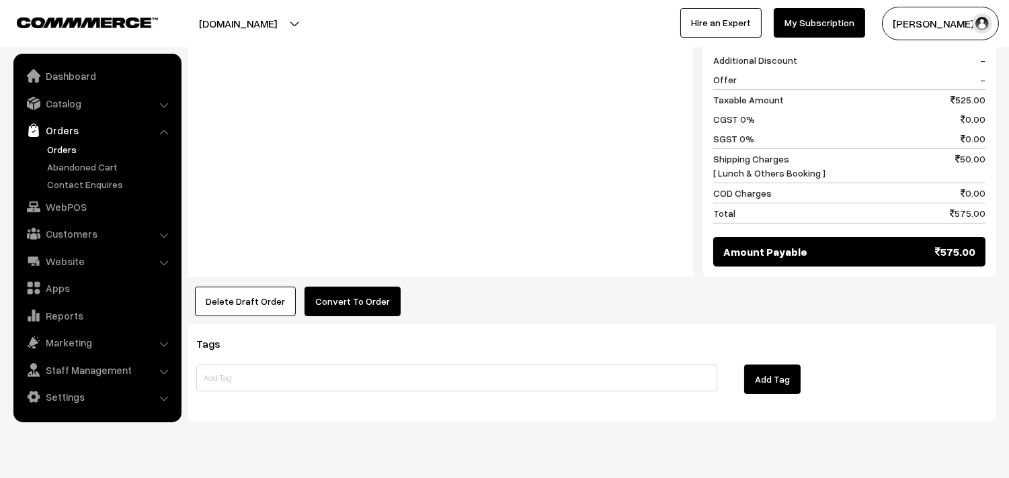
click at [353, 287] on button "Convert To Order" at bounding box center [352, 302] width 96 height 30
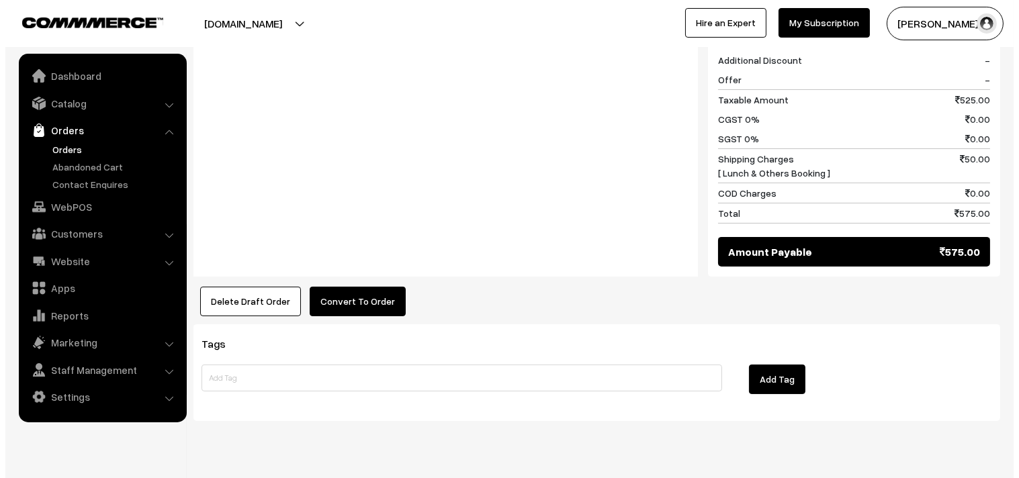
scroll to position [642, 0]
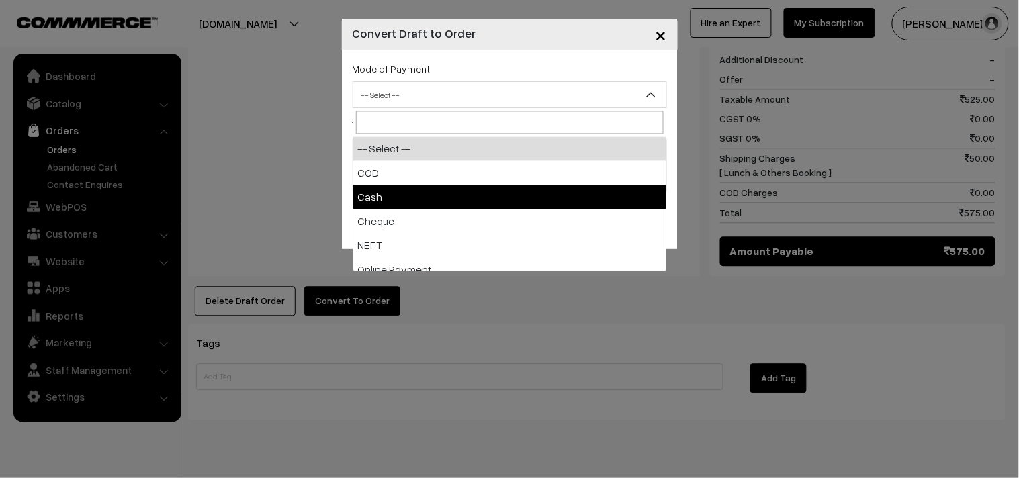
drag, startPoint x: 464, startPoint y: 206, endPoint x: 474, endPoint y: 218, distance: 15.7
select select "2"
checkbox input "true"
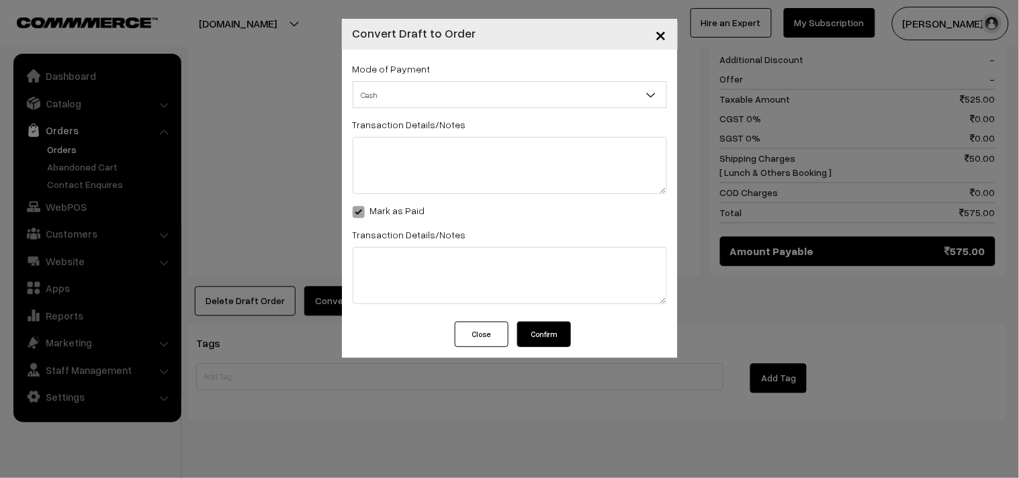
click at [542, 331] on button "Confirm" at bounding box center [544, 335] width 54 height 26
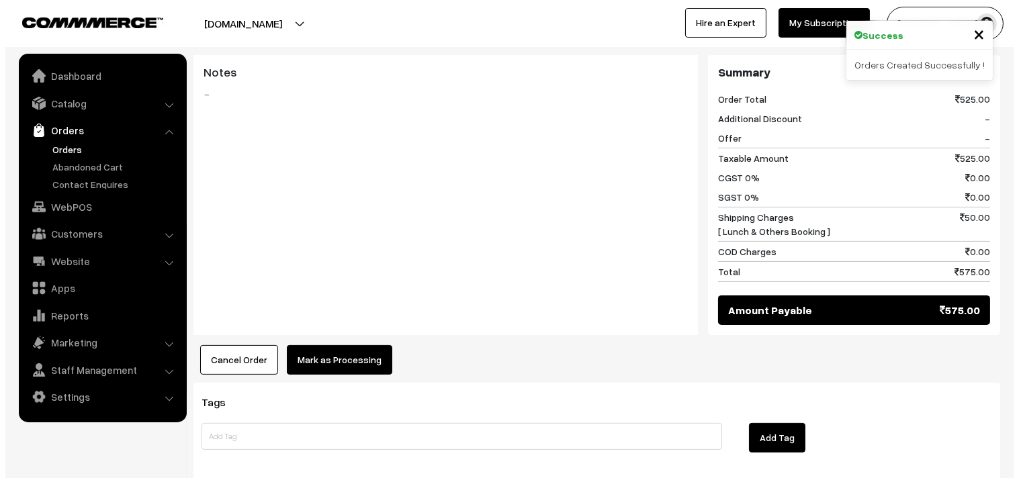
scroll to position [566, 0]
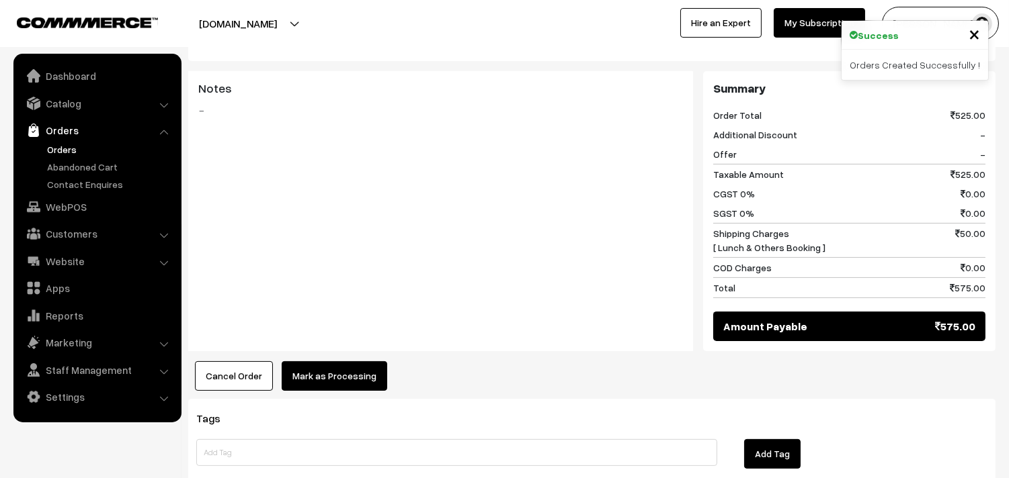
click at [304, 399] on div "Tags Add Tag" at bounding box center [591, 447] width 807 height 96
click at [323, 362] on button "Mark as Processing" at bounding box center [335, 377] width 106 height 30
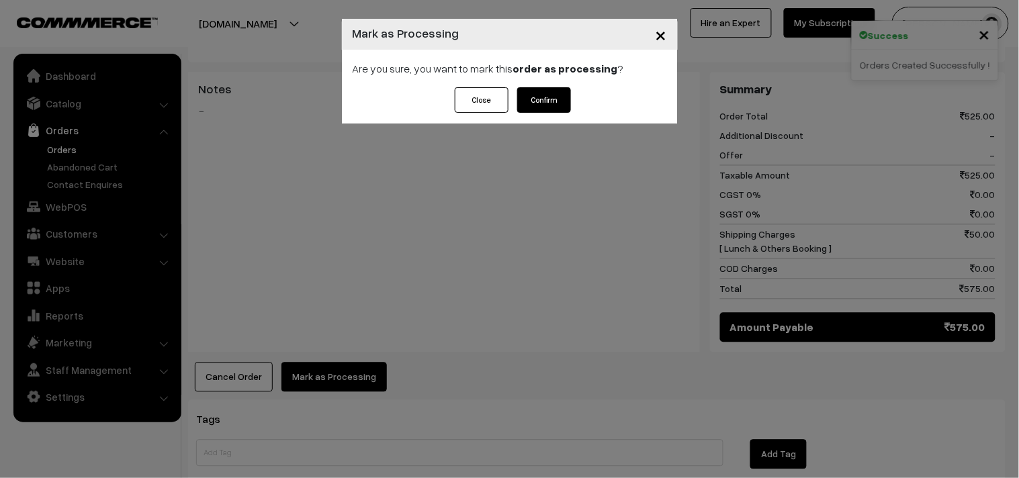
click at [548, 114] on div "Close Confirm" at bounding box center [510, 105] width 336 height 36
click at [547, 105] on button "Confirm" at bounding box center [544, 100] width 54 height 26
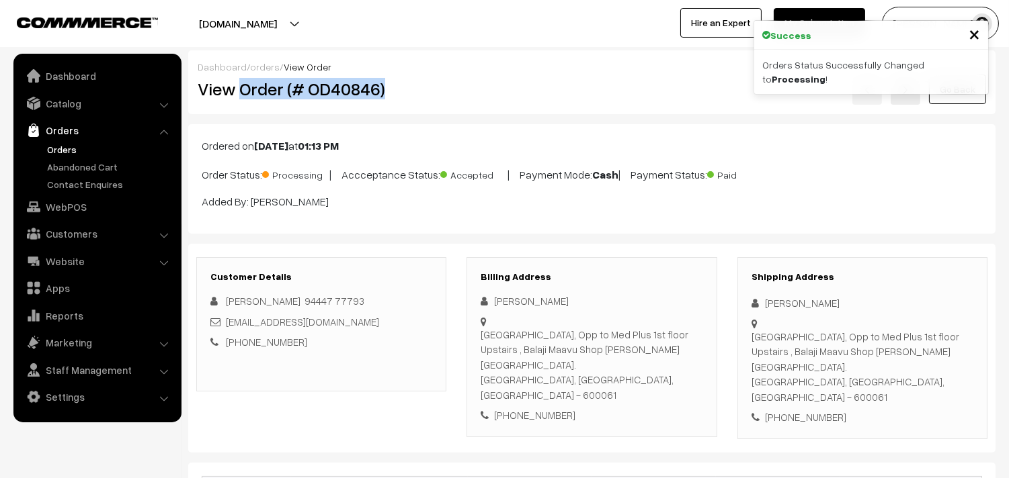
drag, startPoint x: 238, startPoint y: 96, endPoint x: 410, endPoint y: 83, distance: 172.5
click at [410, 83] on h2 "View Order (# OD40846)" at bounding box center [322, 89] width 249 height 21
copy h2 "Order (# OD40846)"
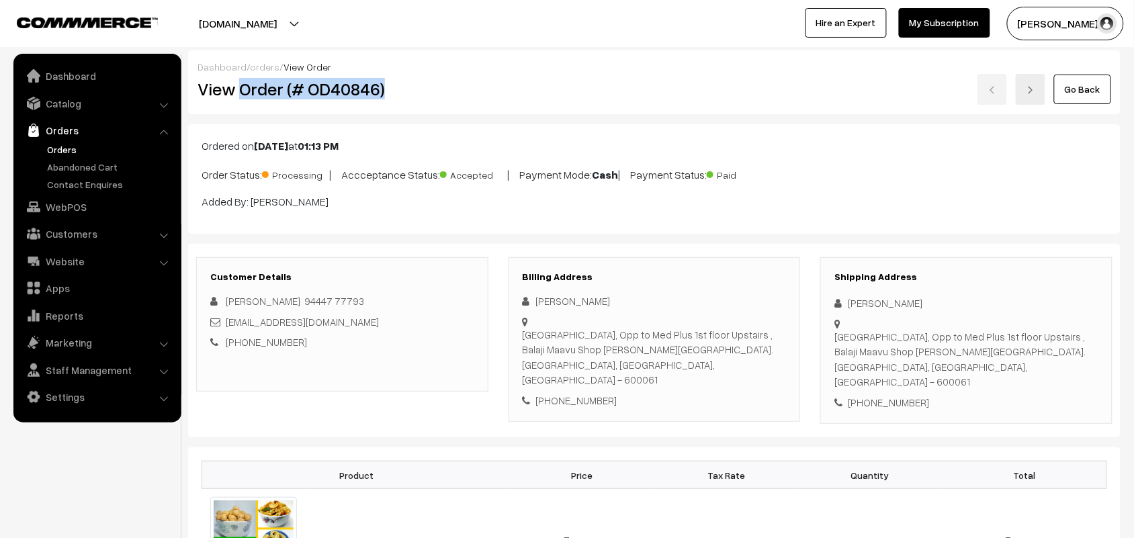
click at [271, 85] on h2 "View Order (# OD40846)" at bounding box center [343, 89] width 291 height 21
click at [236, 89] on h2 "View Order (# OD40846)" at bounding box center [343, 89] width 291 height 21
click at [242, 88] on h2 "View Order (# OD40846)" at bounding box center [343, 89] width 291 height 21
drag, startPoint x: 279, startPoint y: 89, endPoint x: 478, endPoint y: 86, distance: 198.9
click at [478, 86] on h2 "View Order (# OD40846)" at bounding box center [343, 89] width 291 height 21
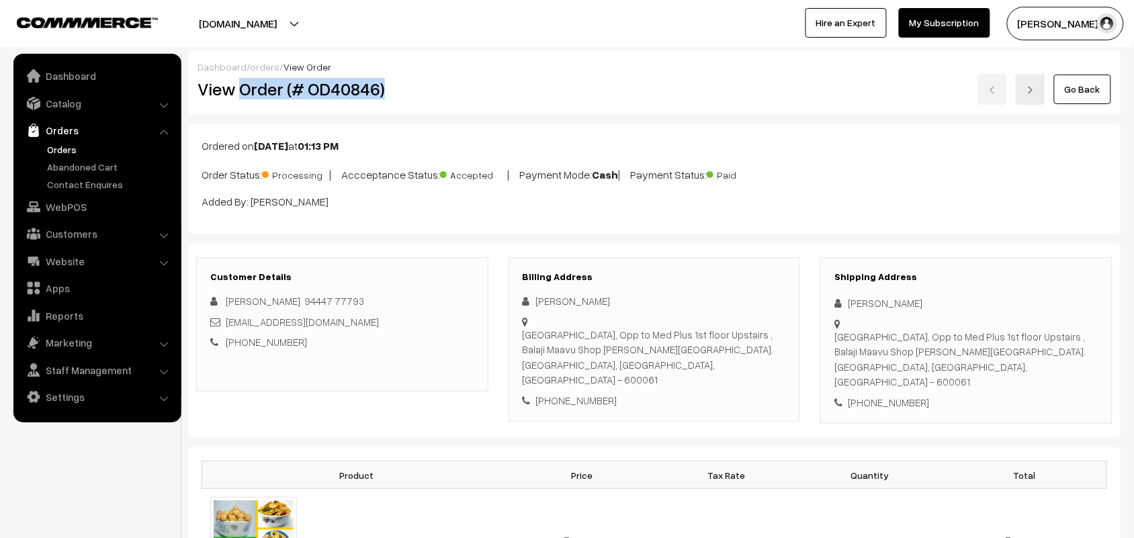
copy h2 "Order (# OD40846)"
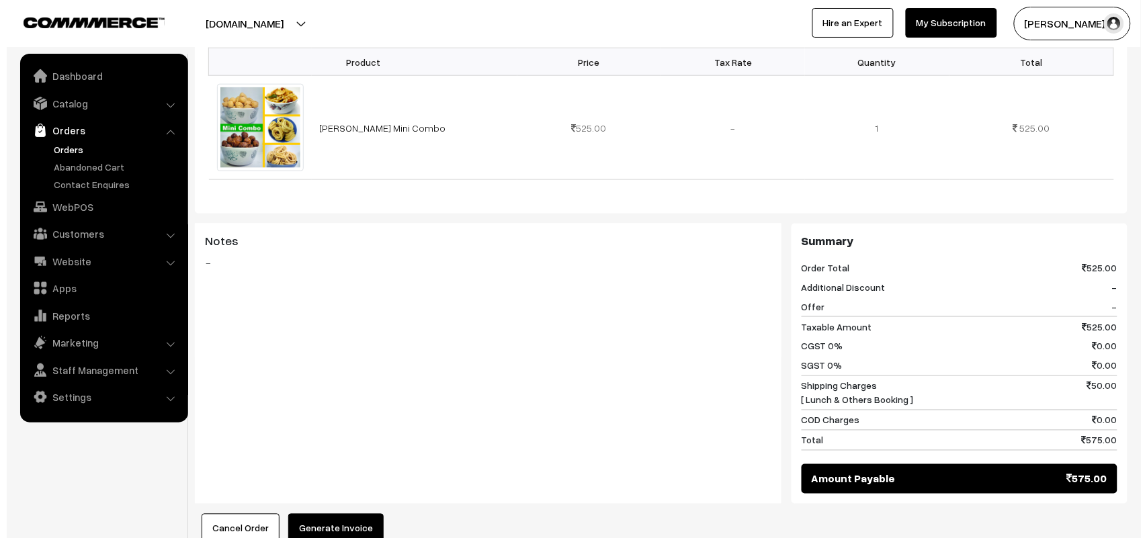
scroll to position [588, 0]
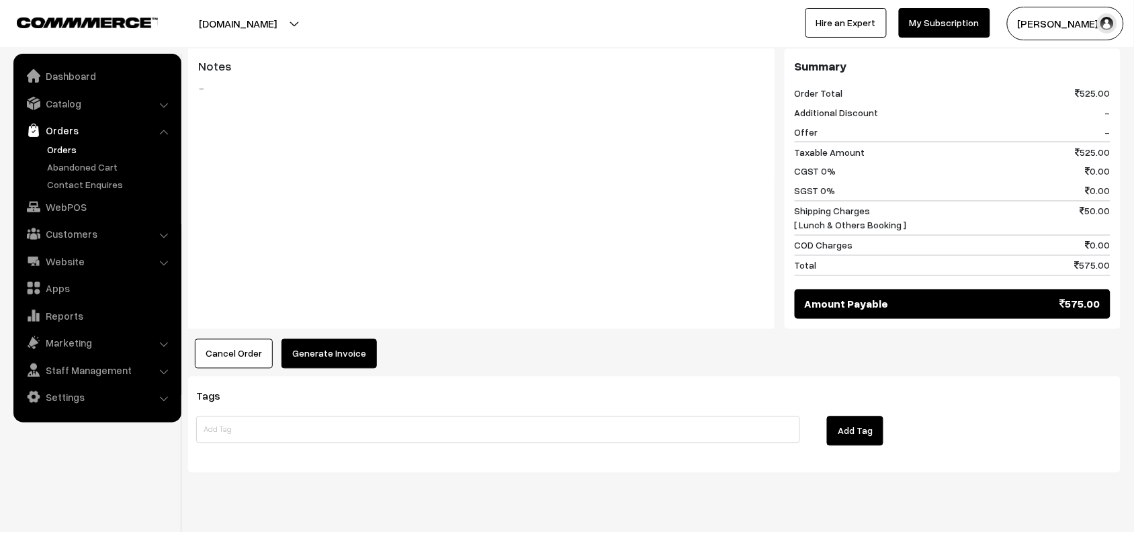
click at [344, 349] on button "Generate Invoice" at bounding box center [329, 354] width 95 height 30
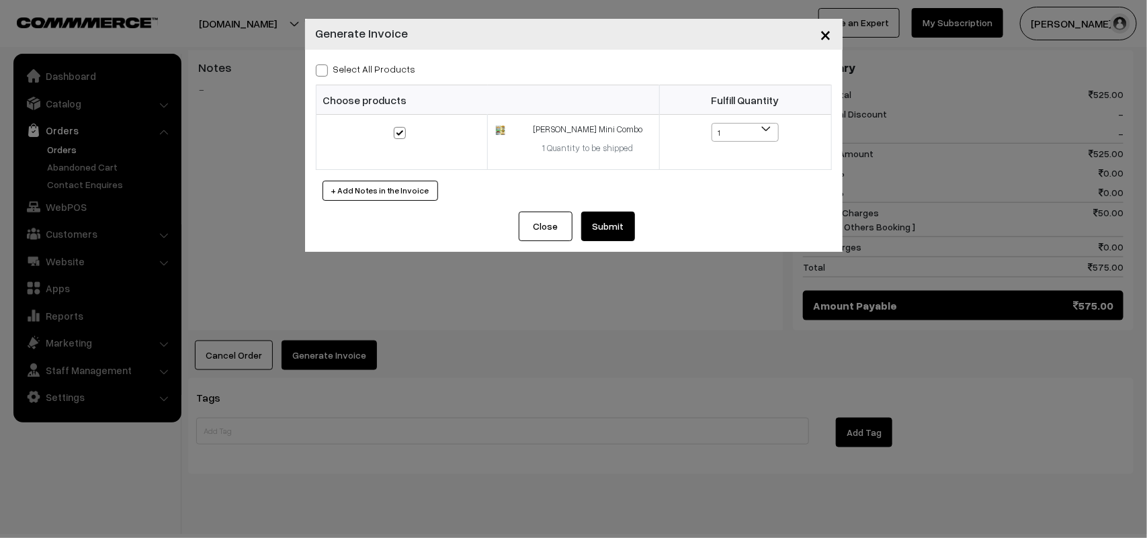
click at [606, 228] on button "Submit" at bounding box center [608, 227] width 54 height 30
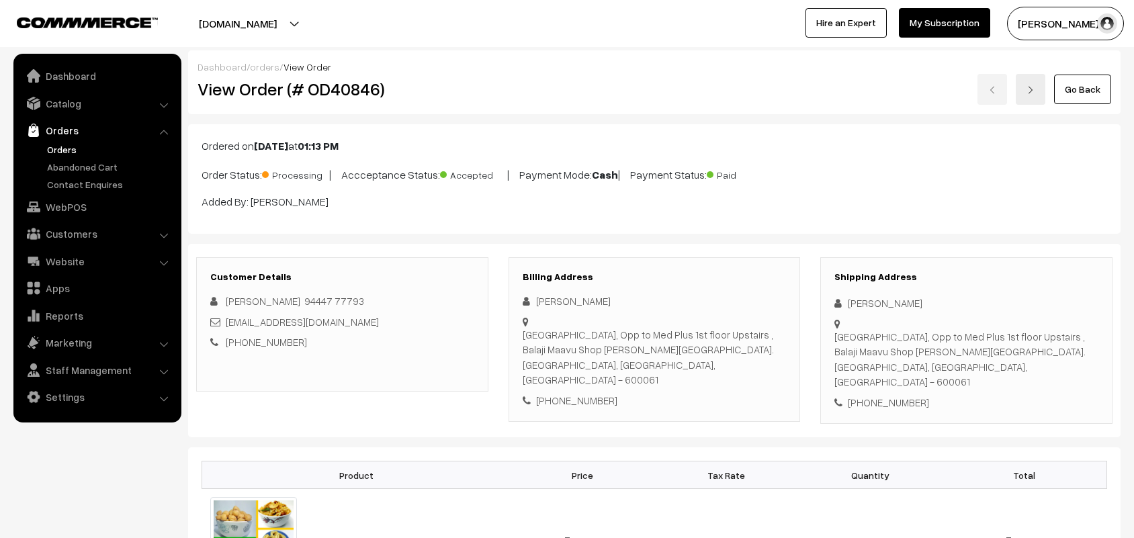
scroll to position [588, 0]
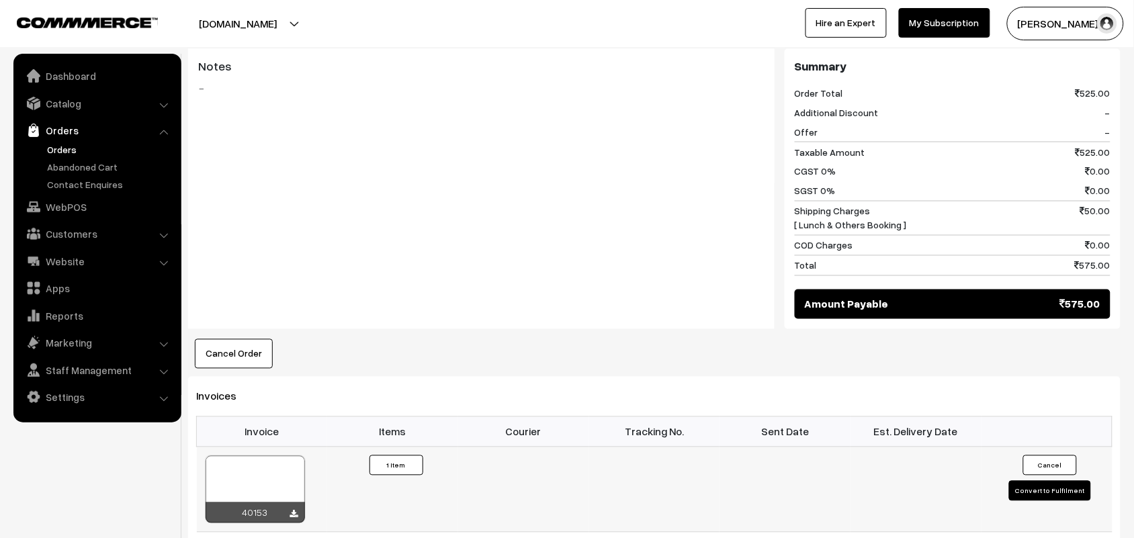
click at [276, 482] on div at bounding box center [255, 489] width 99 height 67
